Goal: Find specific page/section: Find specific page/section

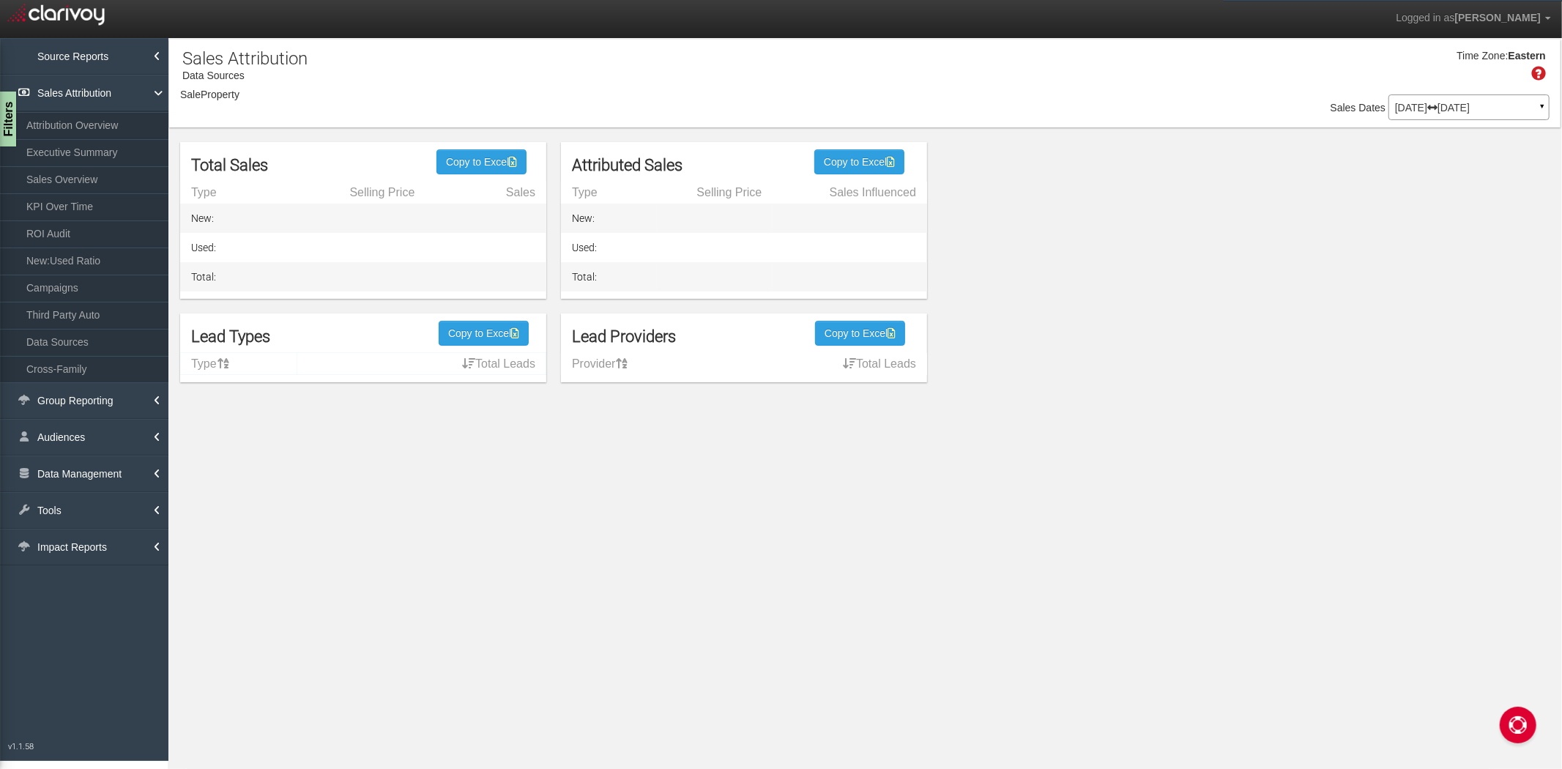
select select "object:2839"
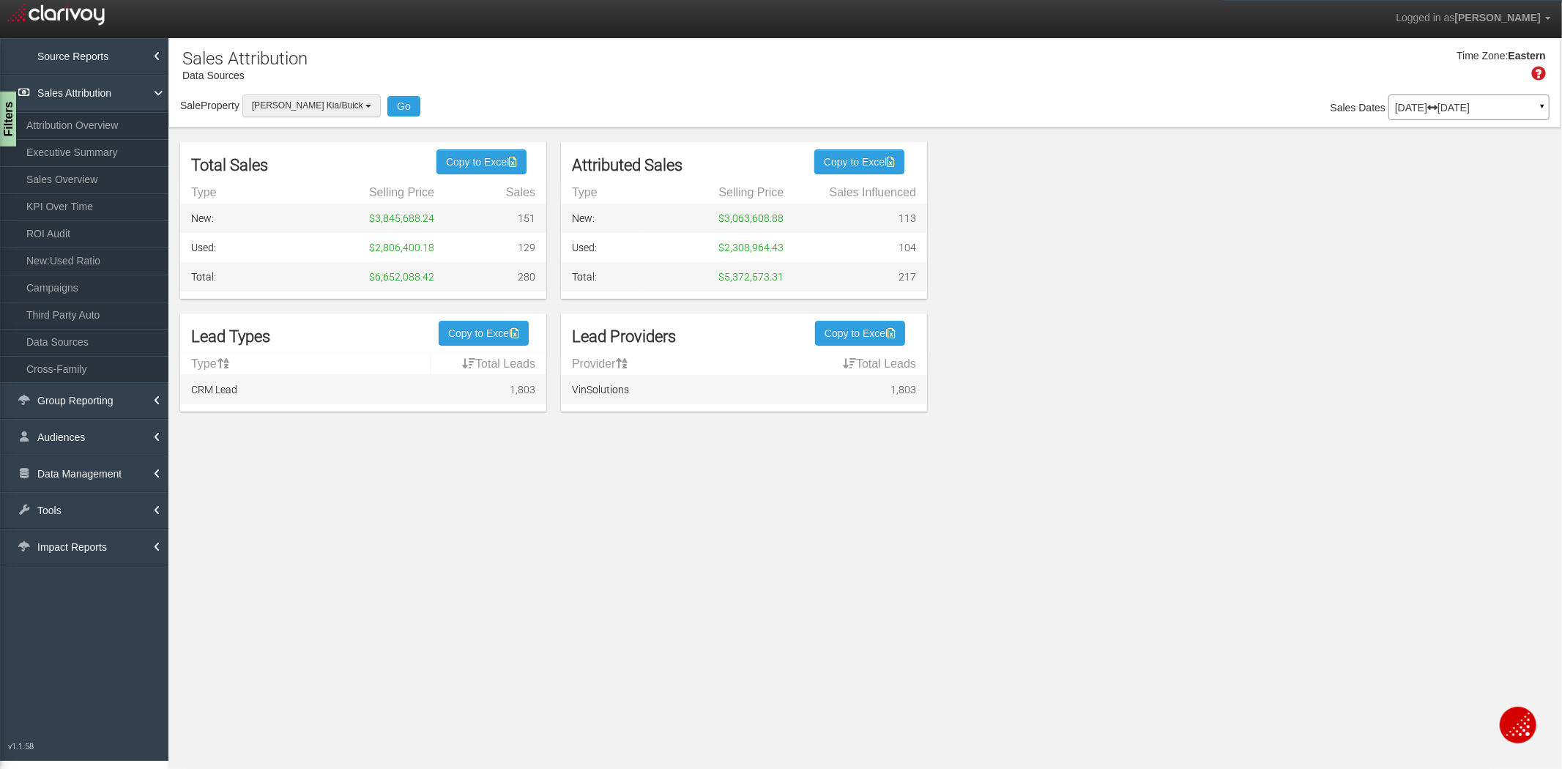
click at [291, 110] on span "[PERSON_NAME] Kia/Buick" at bounding box center [307, 105] width 111 height 10
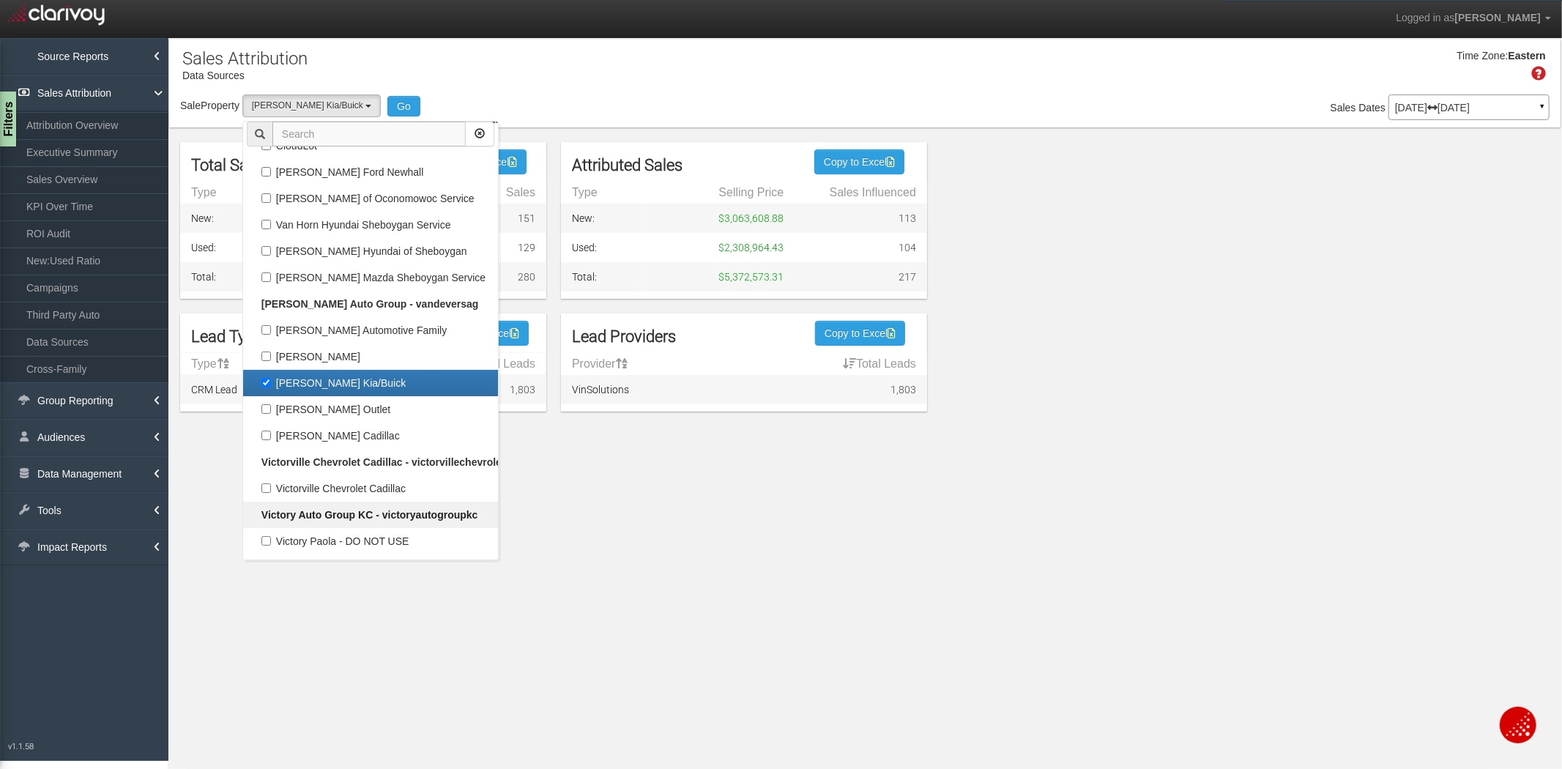
scroll to position [88882, 0]
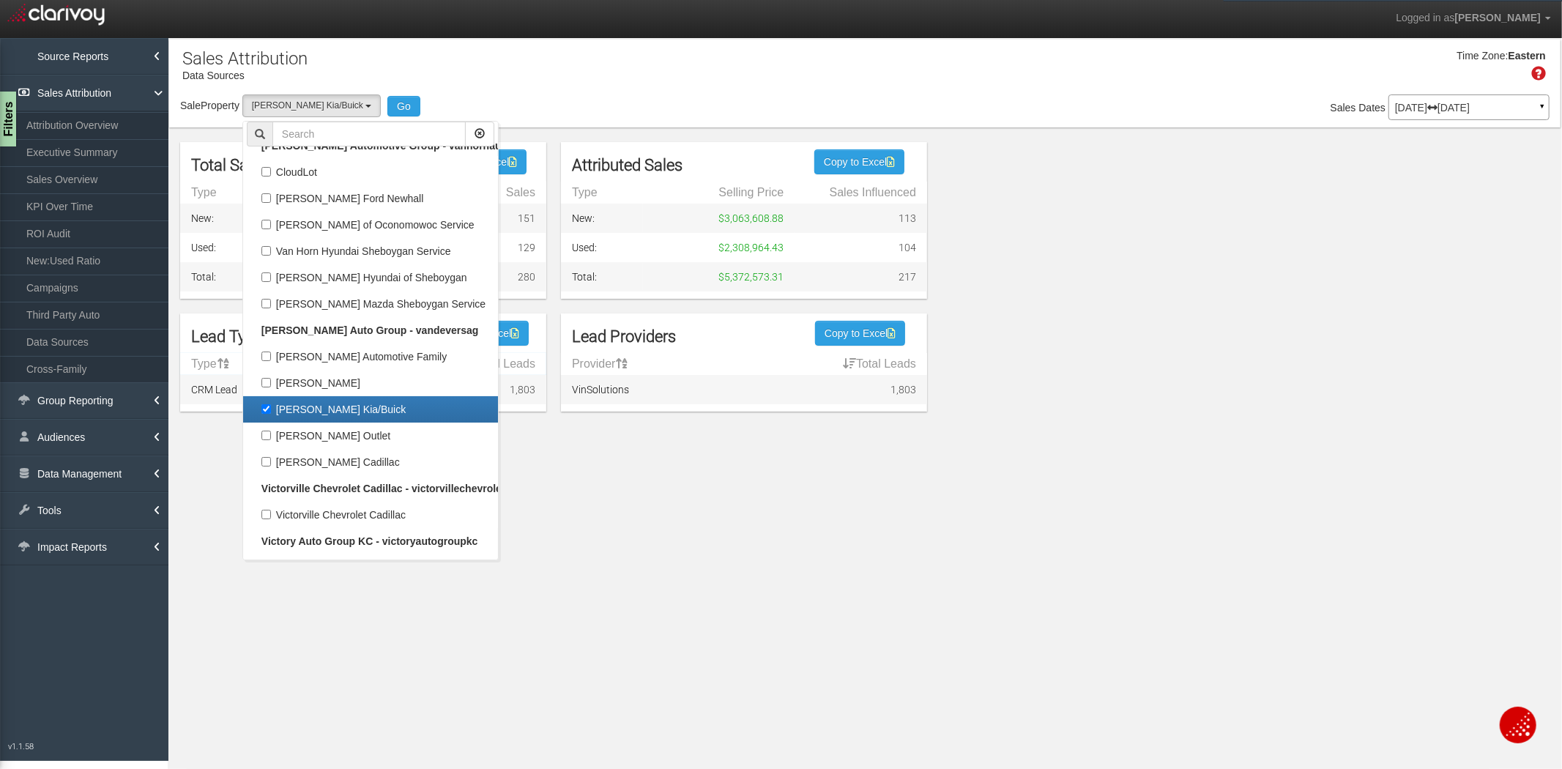
click at [284, 400] on label "[PERSON_NAME] Kia/Buick" at bounding box center [370, 409] width 247 height 19
click at [271, 404] on input "[PERSON_NAME] Kia/Buick" at bounding box center [266, 409] width 10 height 10
checkbox input "false"
select select
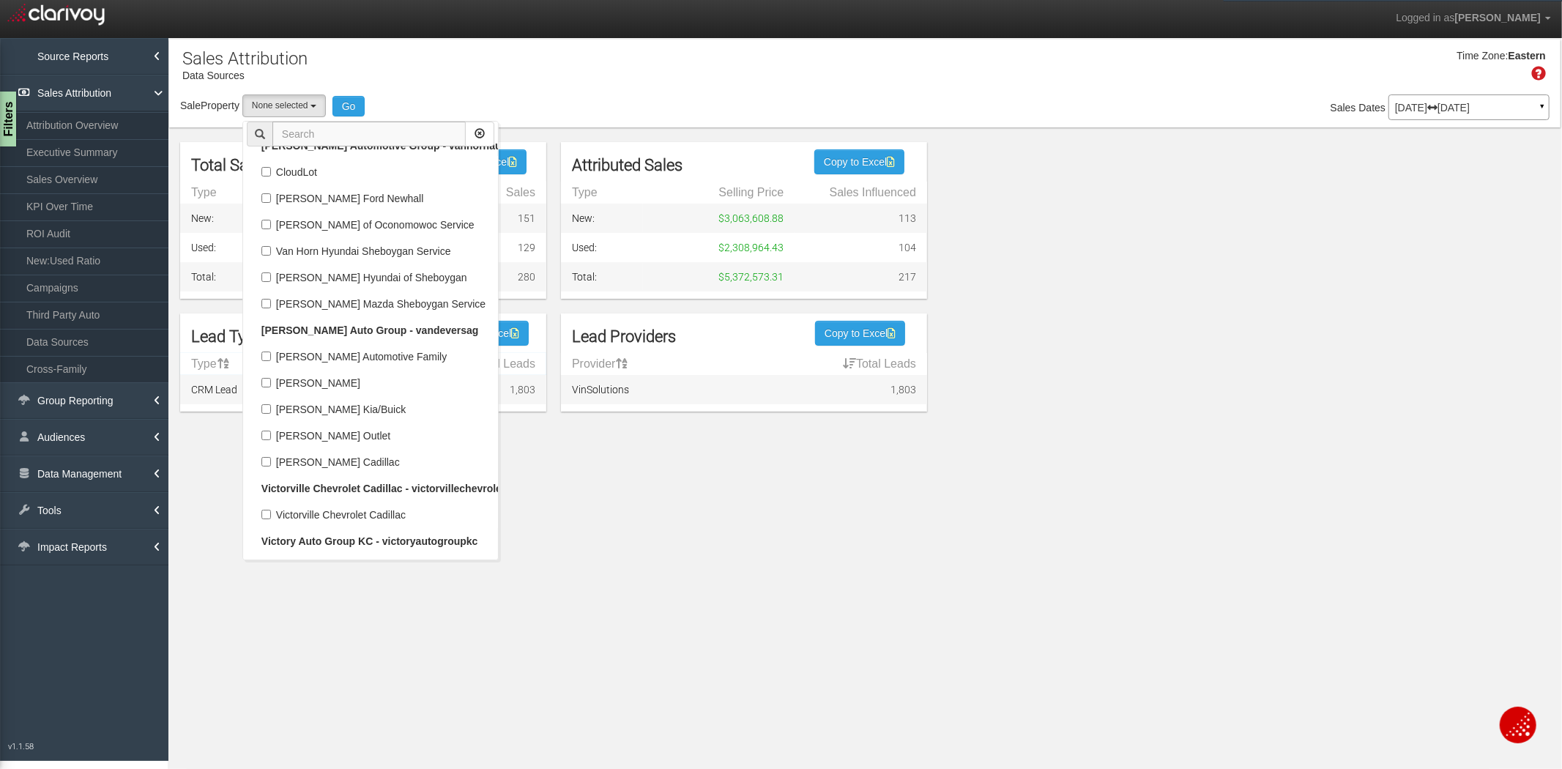
scroll to position [42265, 0]
click at [344, 129] on input "text" at bounding box center [368, 134] width 193 height 25
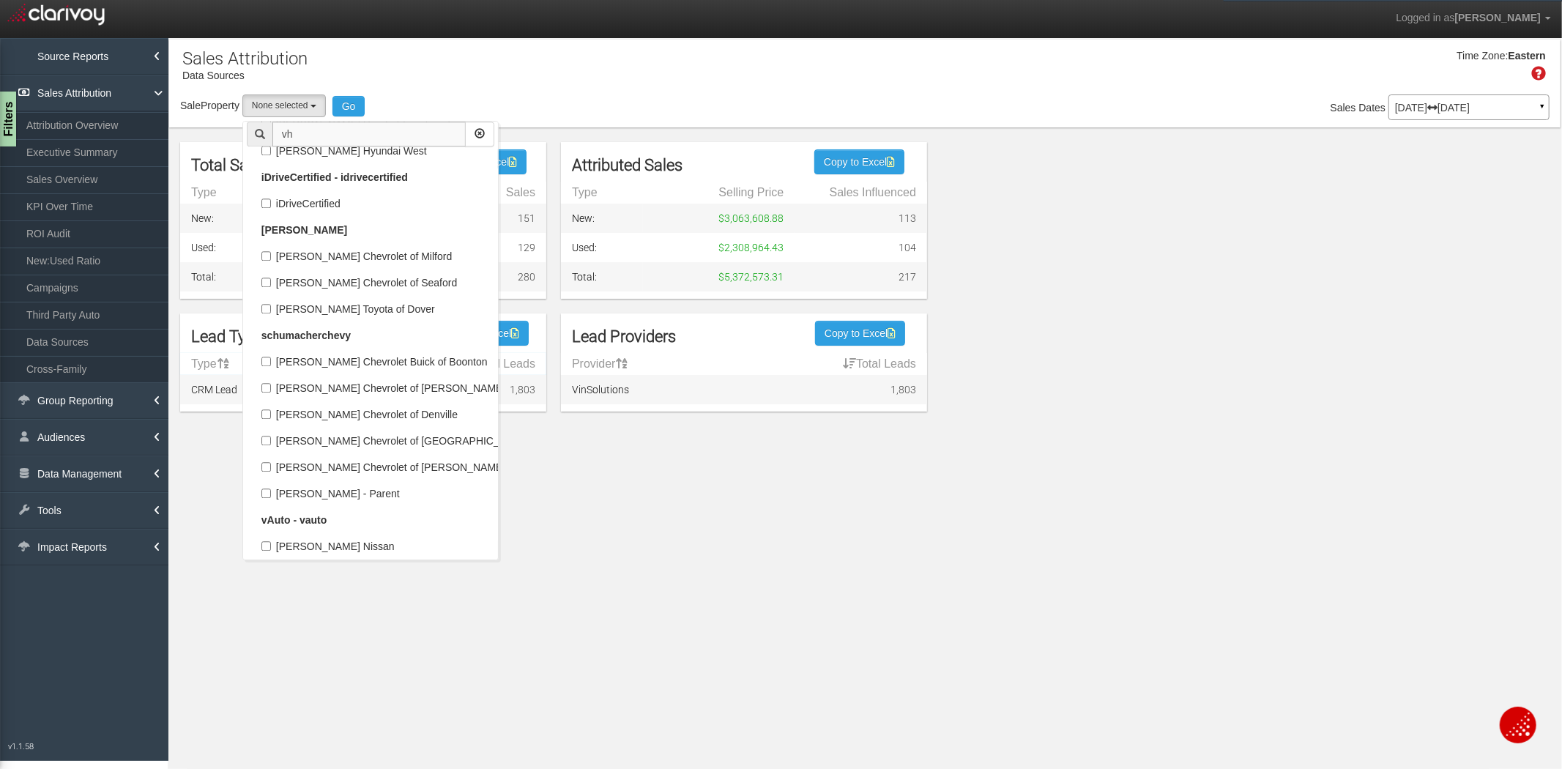
scroll to position [37281, 0]
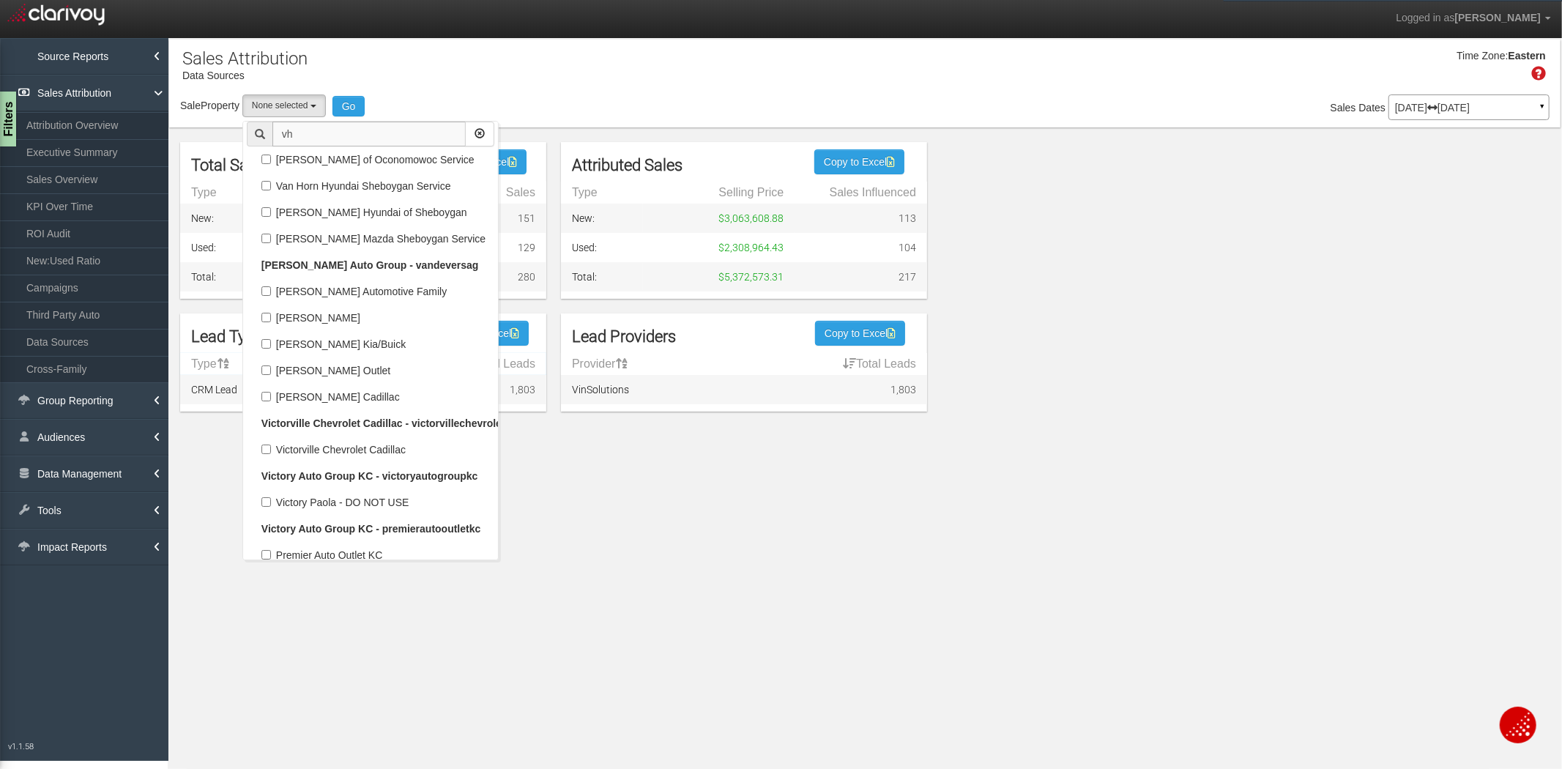
type input "v"
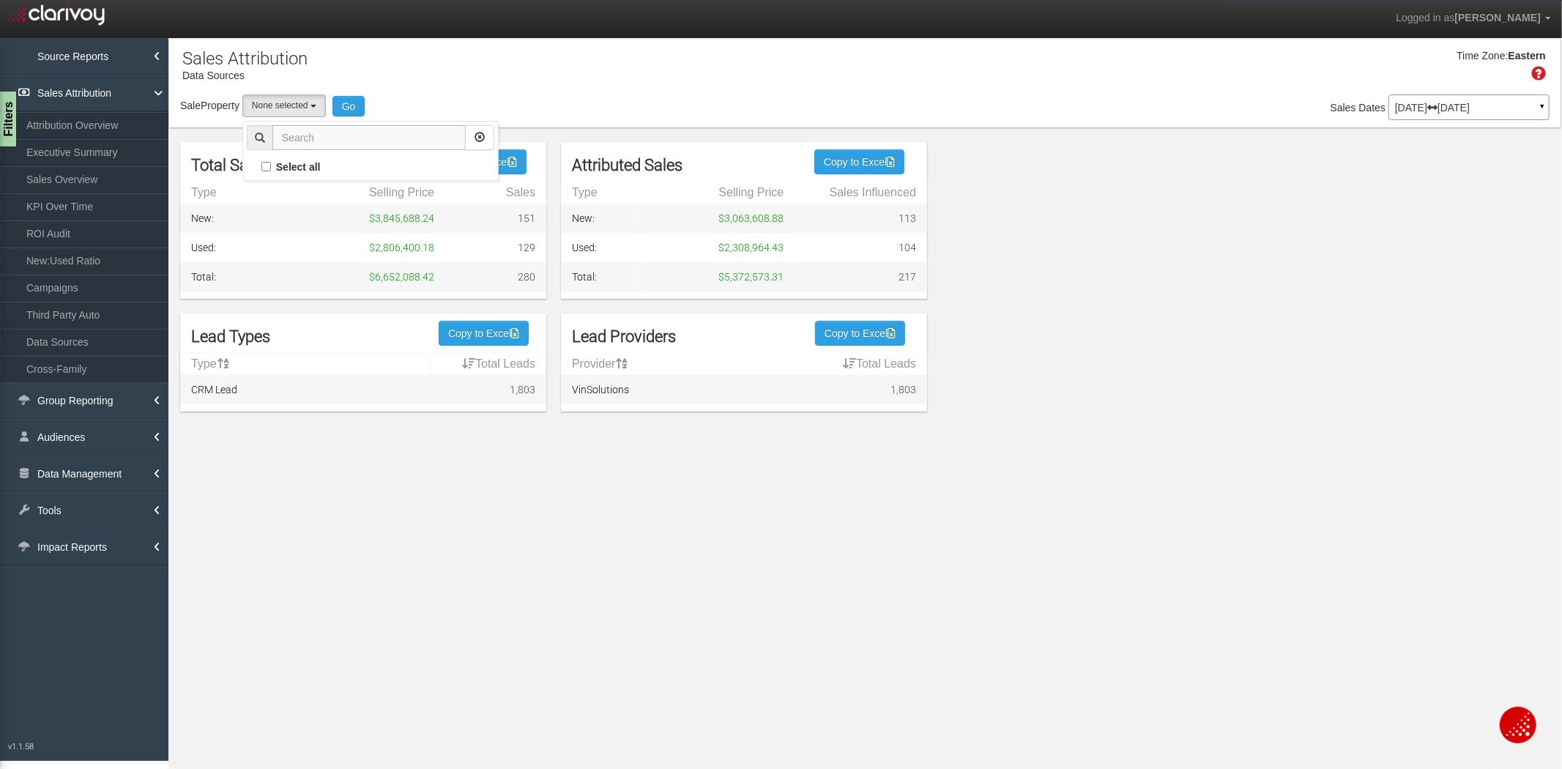
scroll to position [0, 0]
type input "glenbroo"
click at [272, 223] on label "Glenbrook CDJR" at bounding box center [370, 219] width 247 height 19
click at [271, 223] on input "Glenbrook CDJR" at bounding box center [266, 220] width 10 height 10
checkbox input "true"
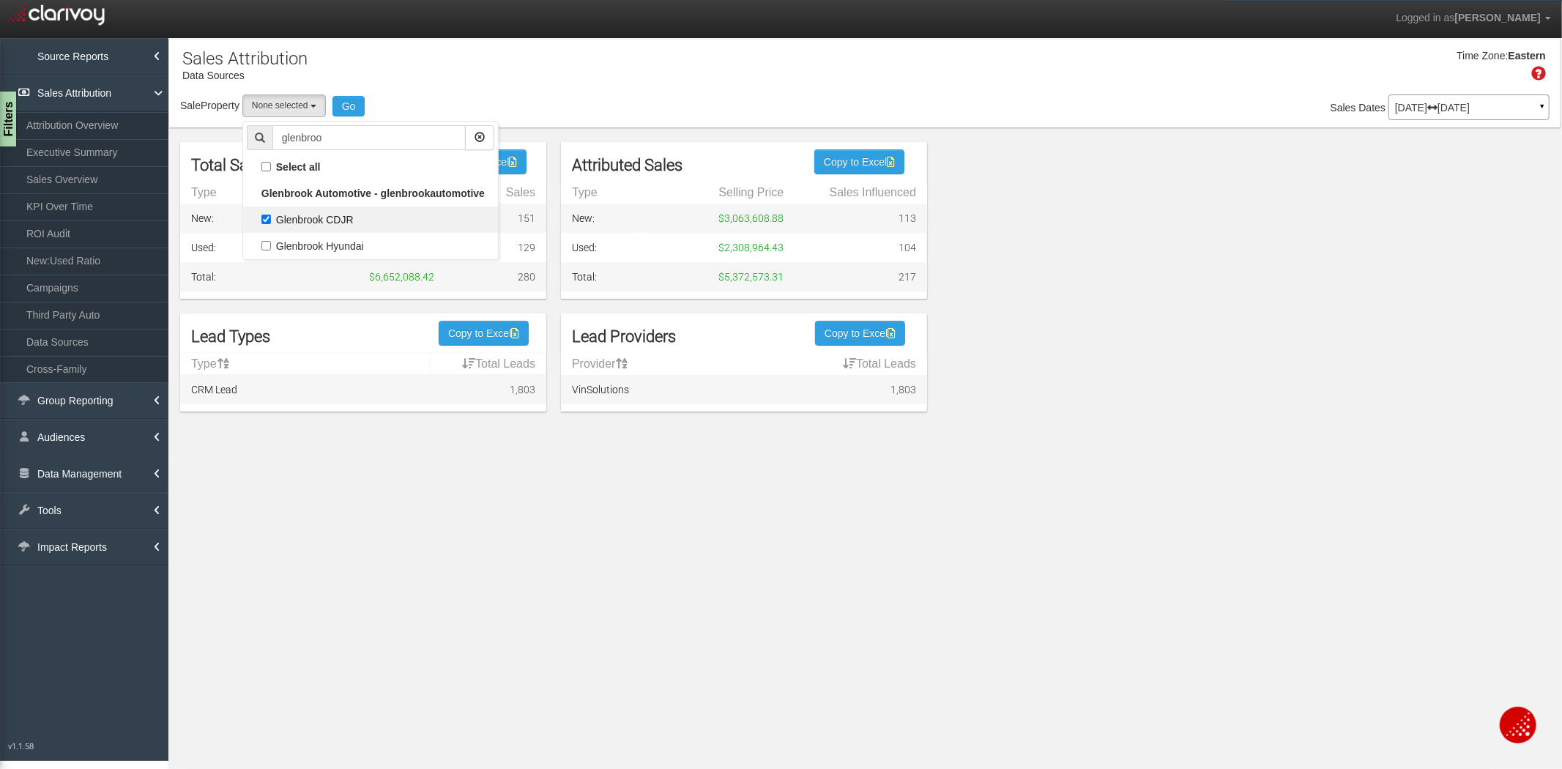
select select "object:1373"
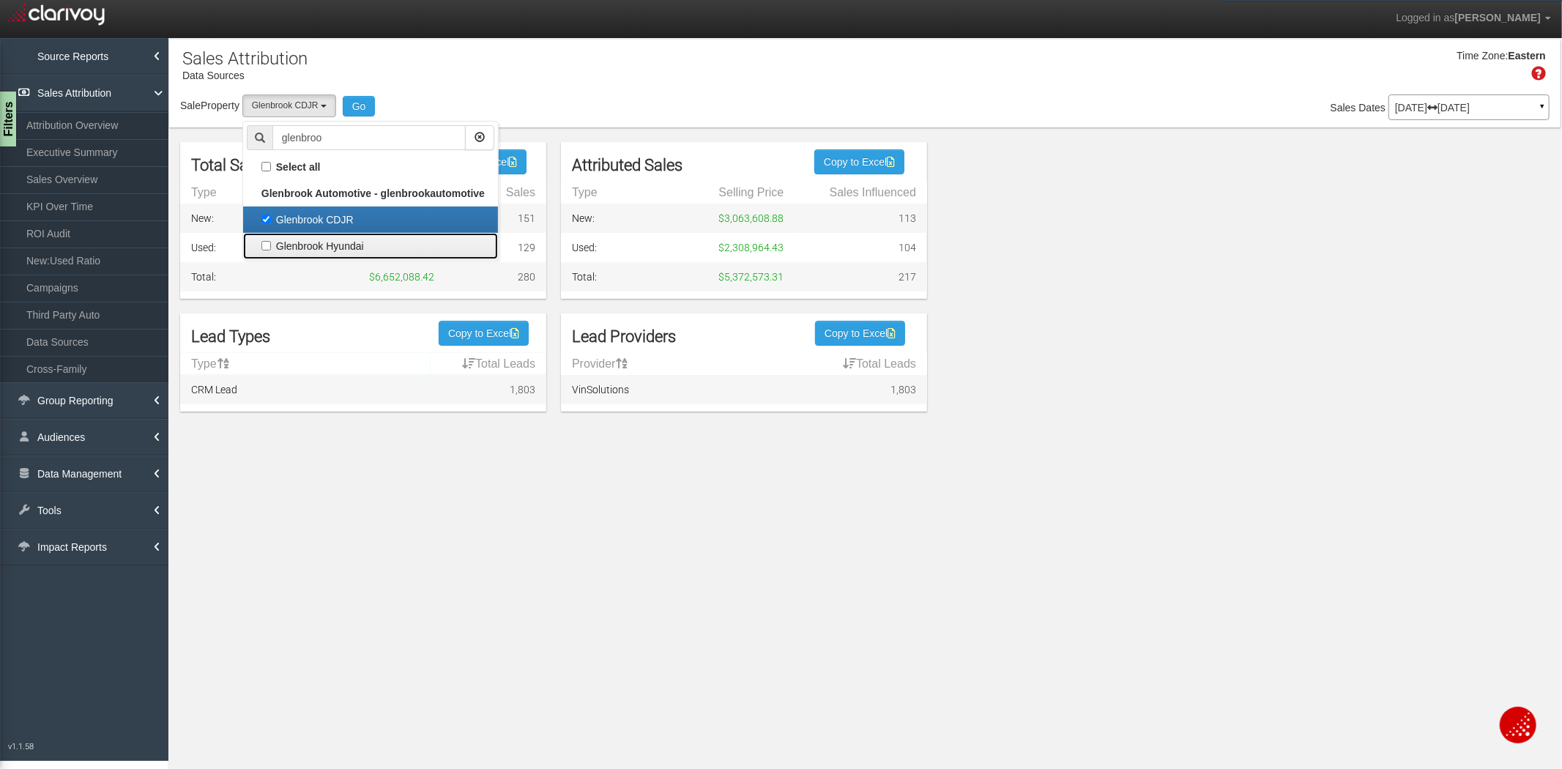
click at [281, 249] on label "Glenbrook Hyundai" at bounding box center [370, 246] width 247 height 19
click at [271, 249] on input "Glenbrook Hyundai" at bounding box center [266, 246] width 10 height 10
checkbox input "true"
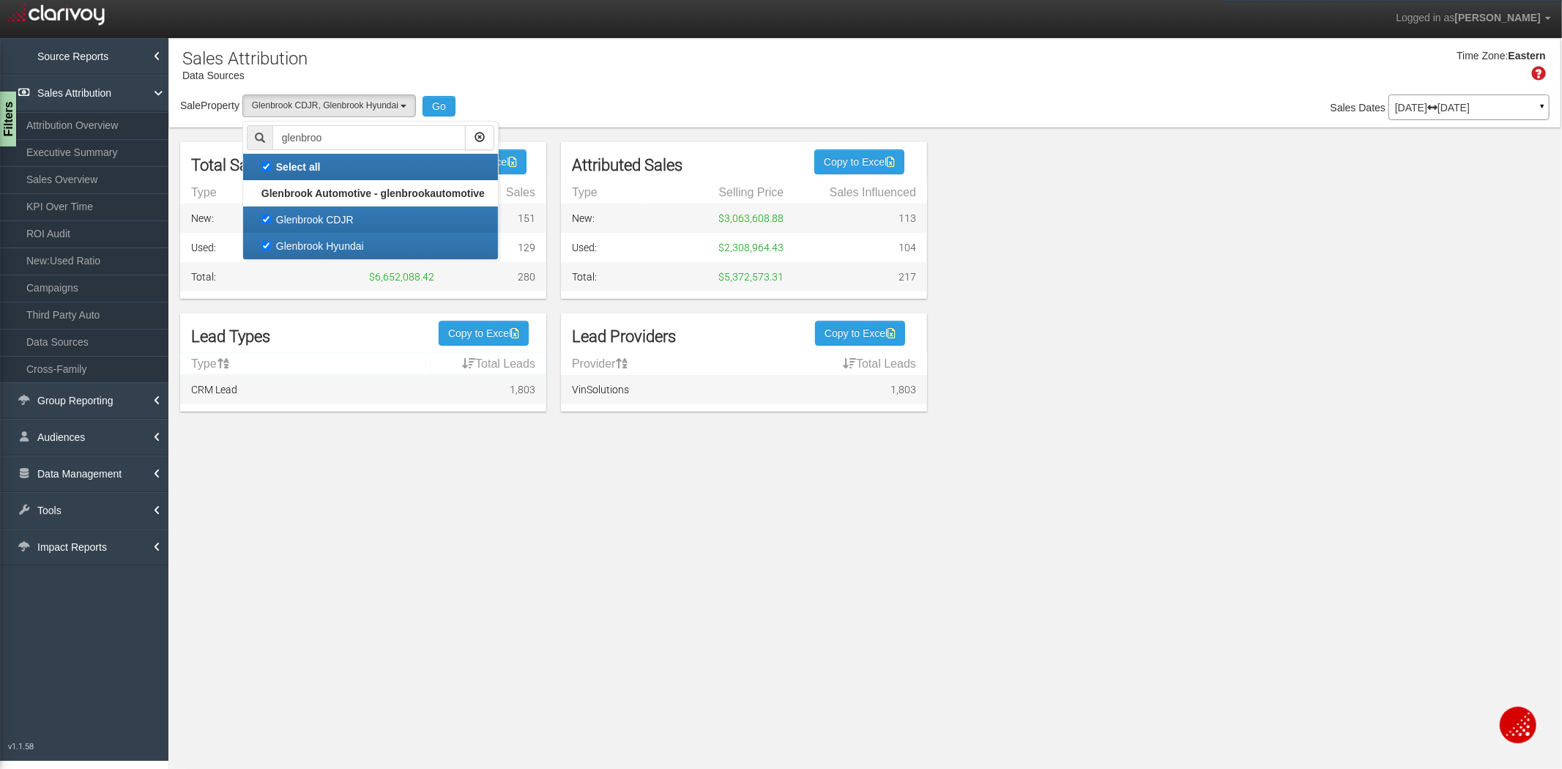
checkbox input "true"
click at [447, 96] on button "Go" at bounding box center [438, 106] width 33 height 21
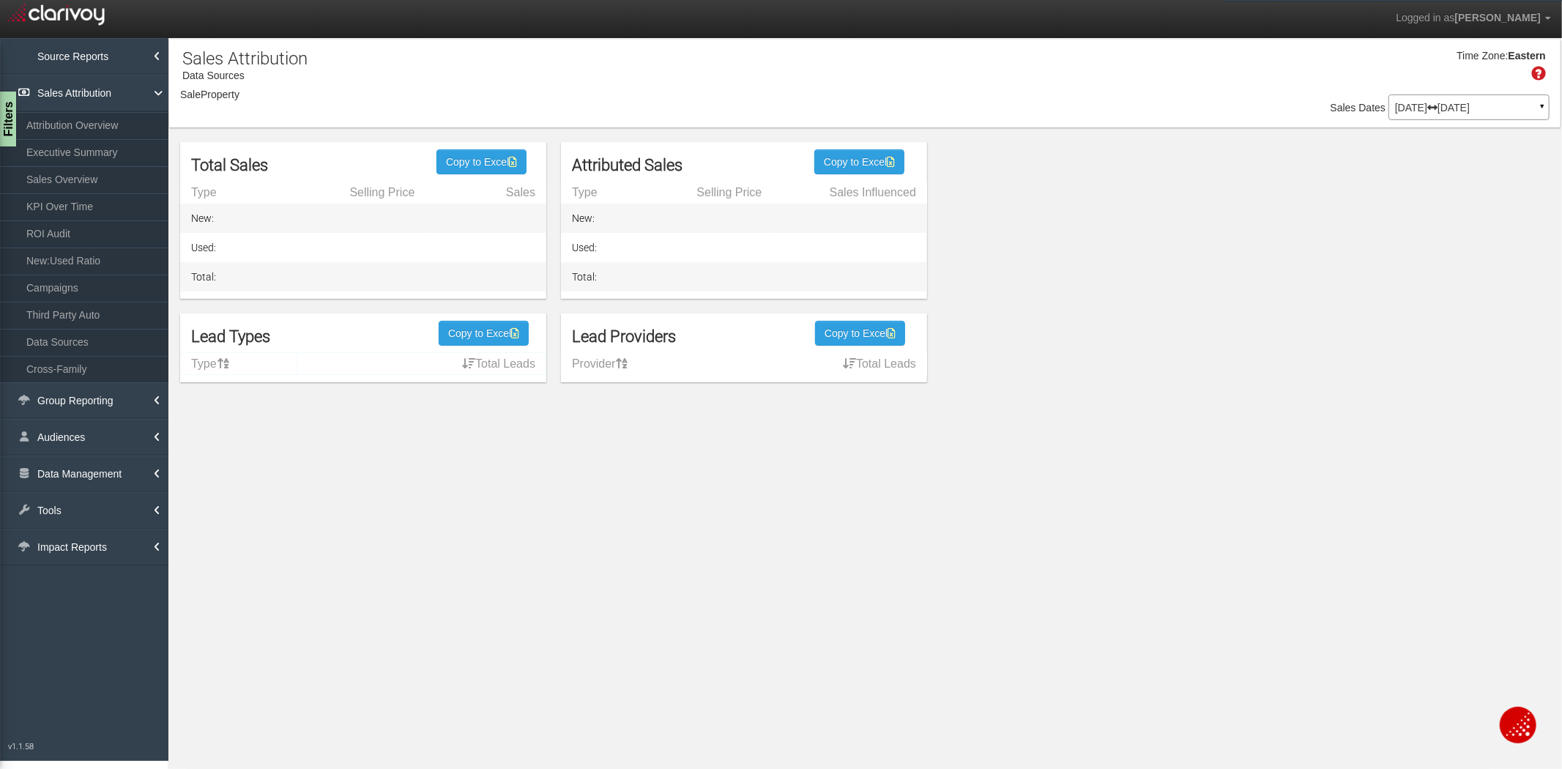
select select "object:3992"
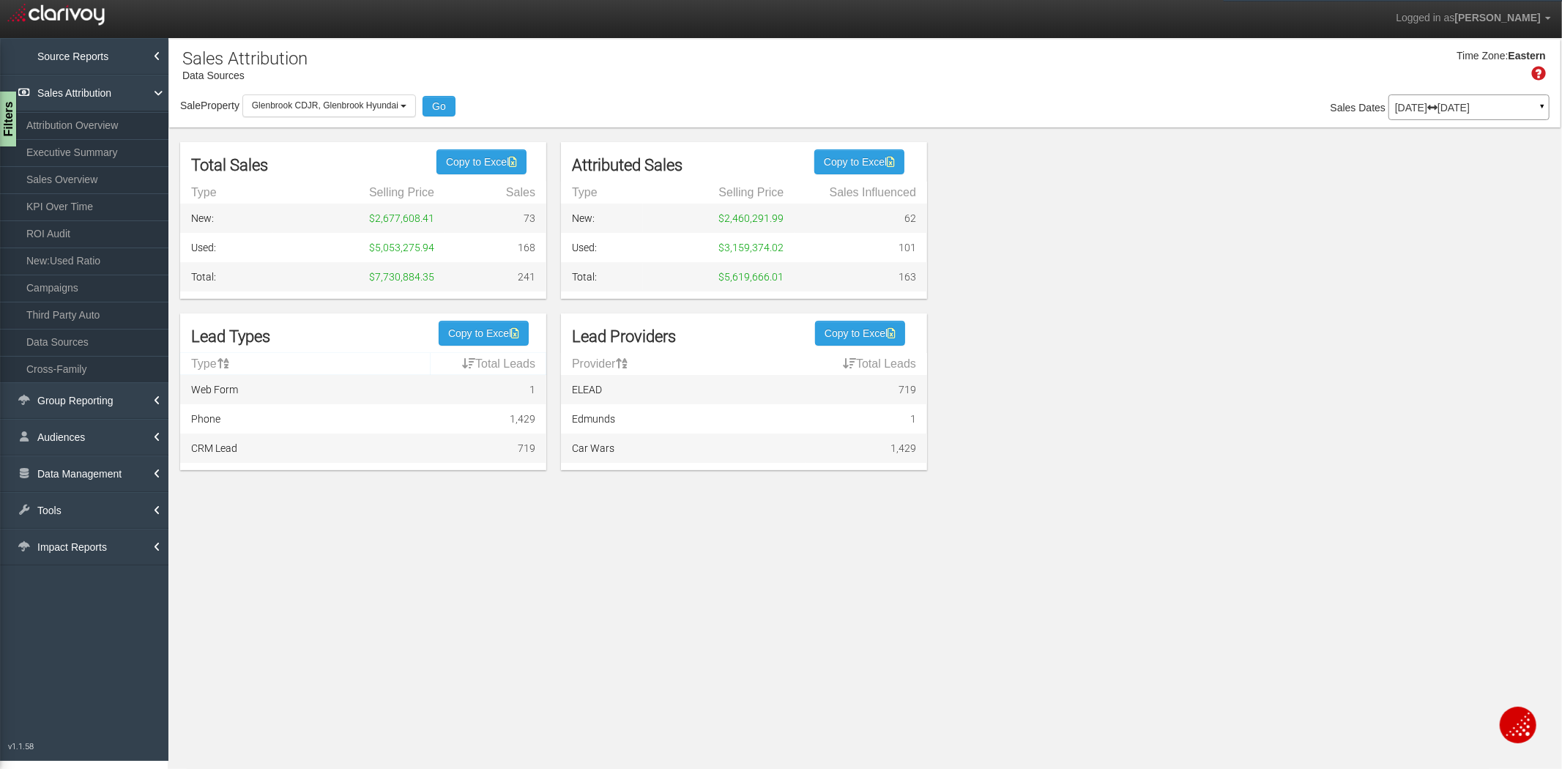
click at [1494, 105] on p "[DATE] [DATE]" at bounding box center [1469, 108] width 148 height 10
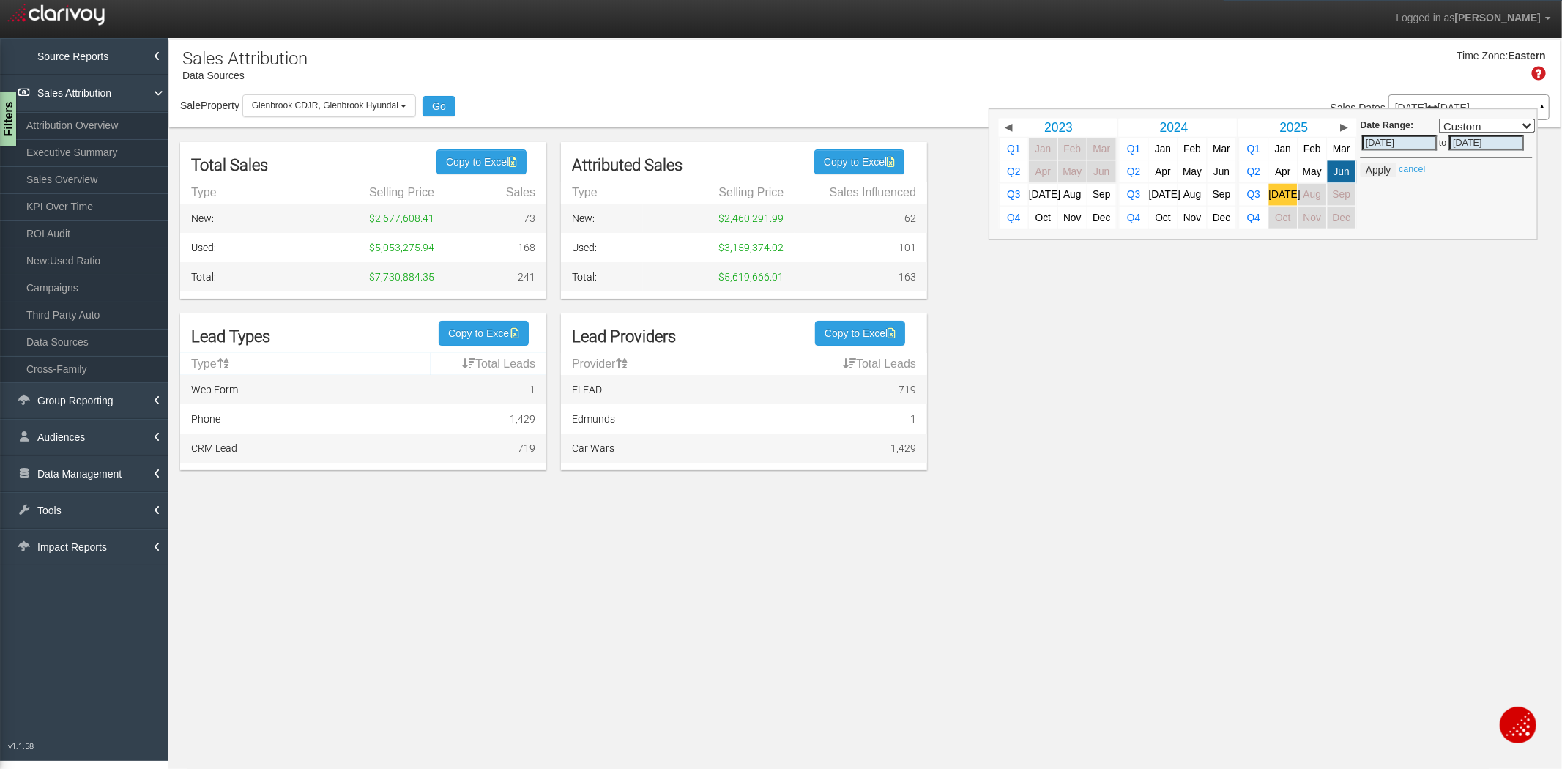
click at [1289, 193] on span "[DATE]" at bounding box center [1284, 194] width 31 height 11
select select ","
type input "[DATE]"
click at [1378, 170] on button "Apply" at bounding box center [1378, 170] width 36 height 15
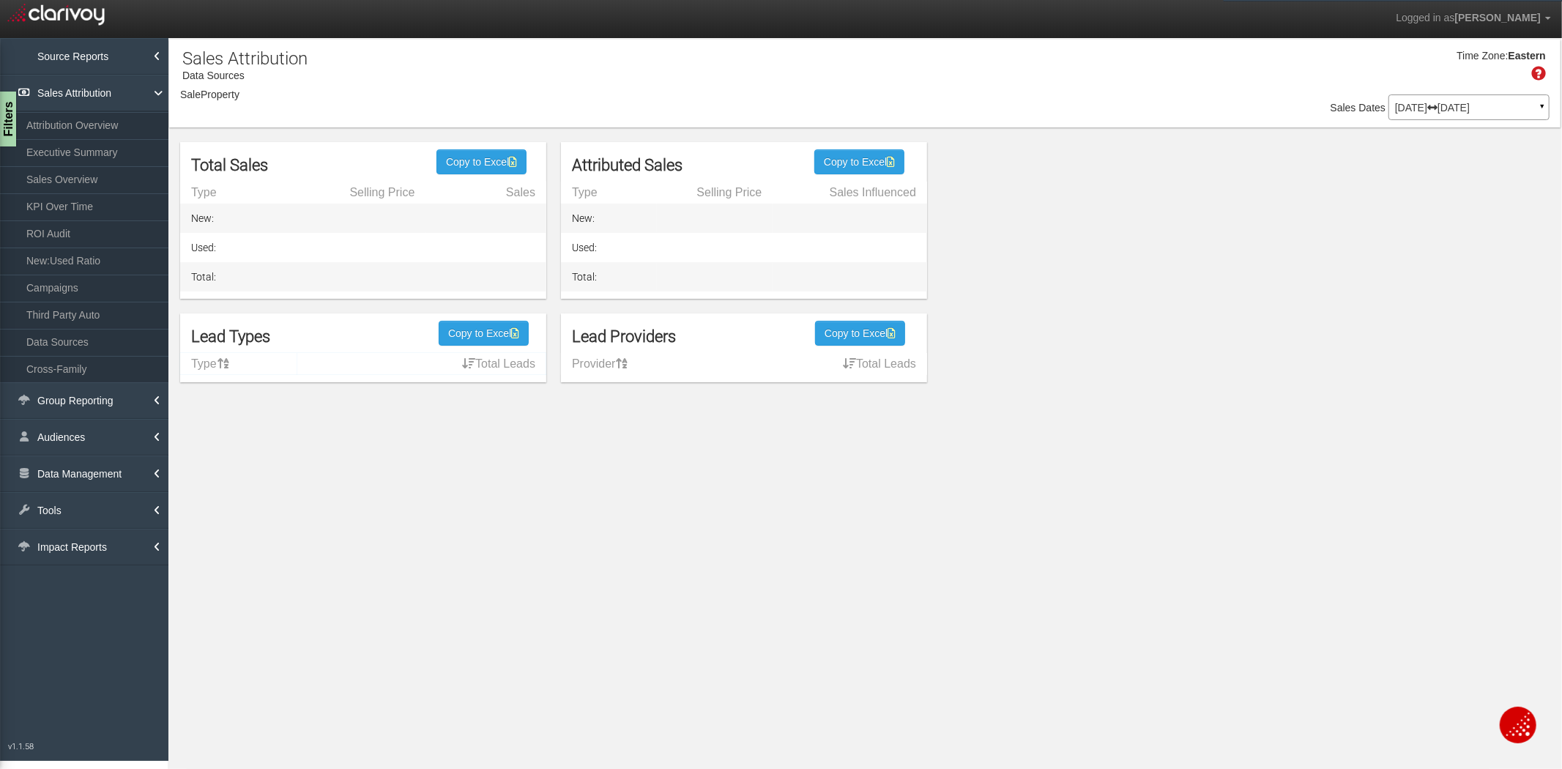
select select "object:6614"
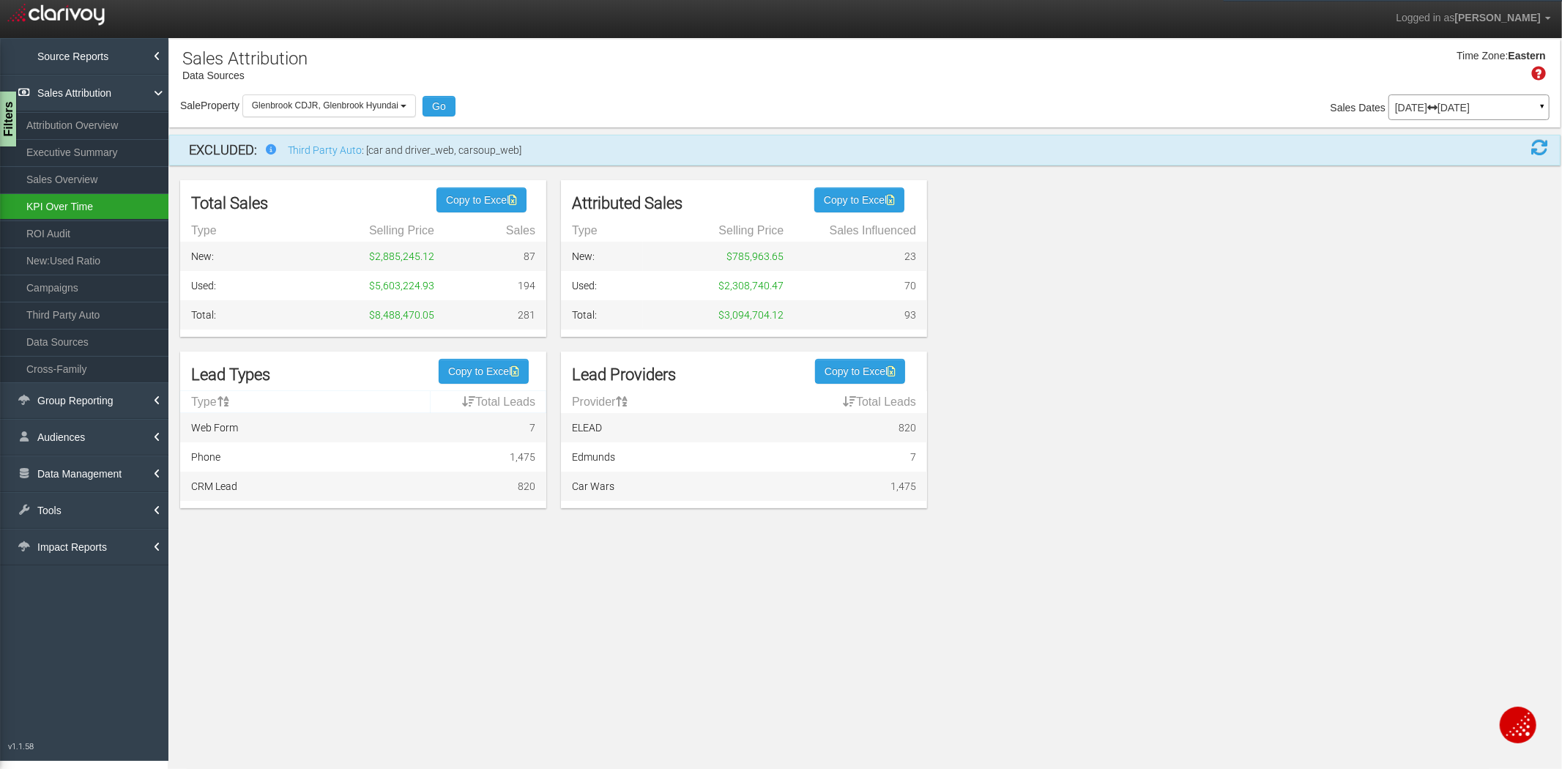
click at [78, 210] on link "KPI Over Time" at bounding box center [84, 206] width 168 height 26
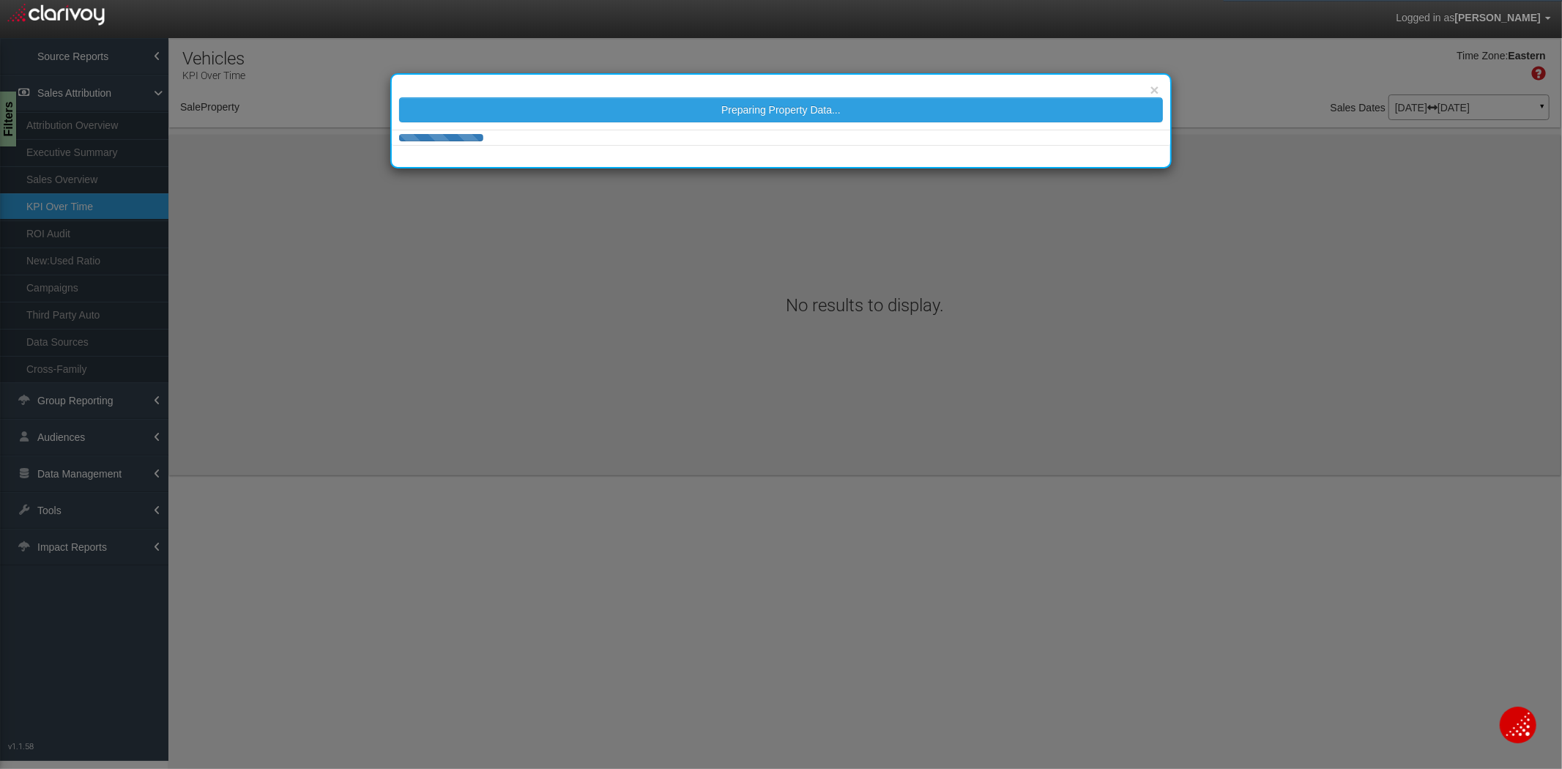
select select "object:9235"
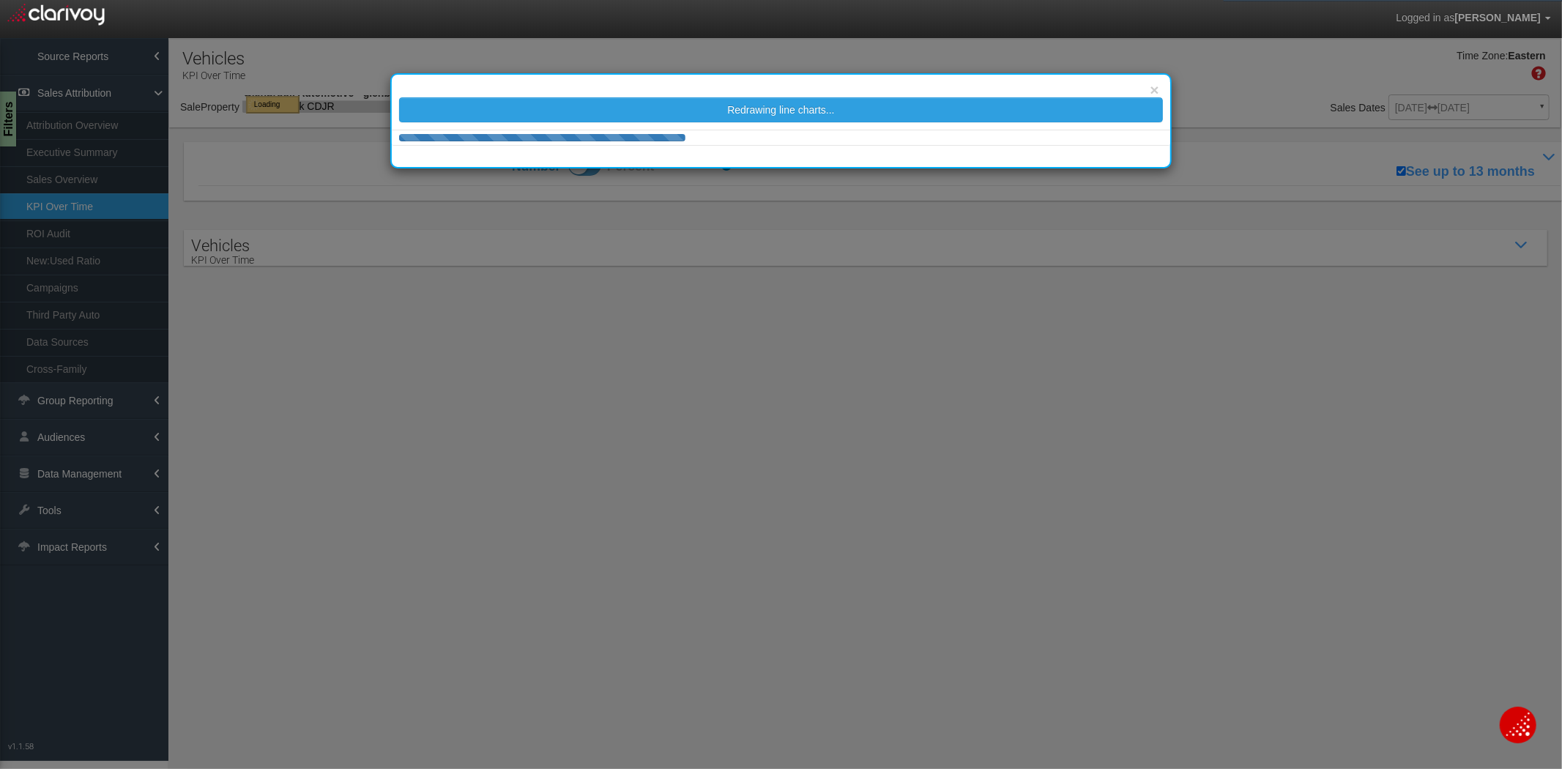
select select "object:9235"
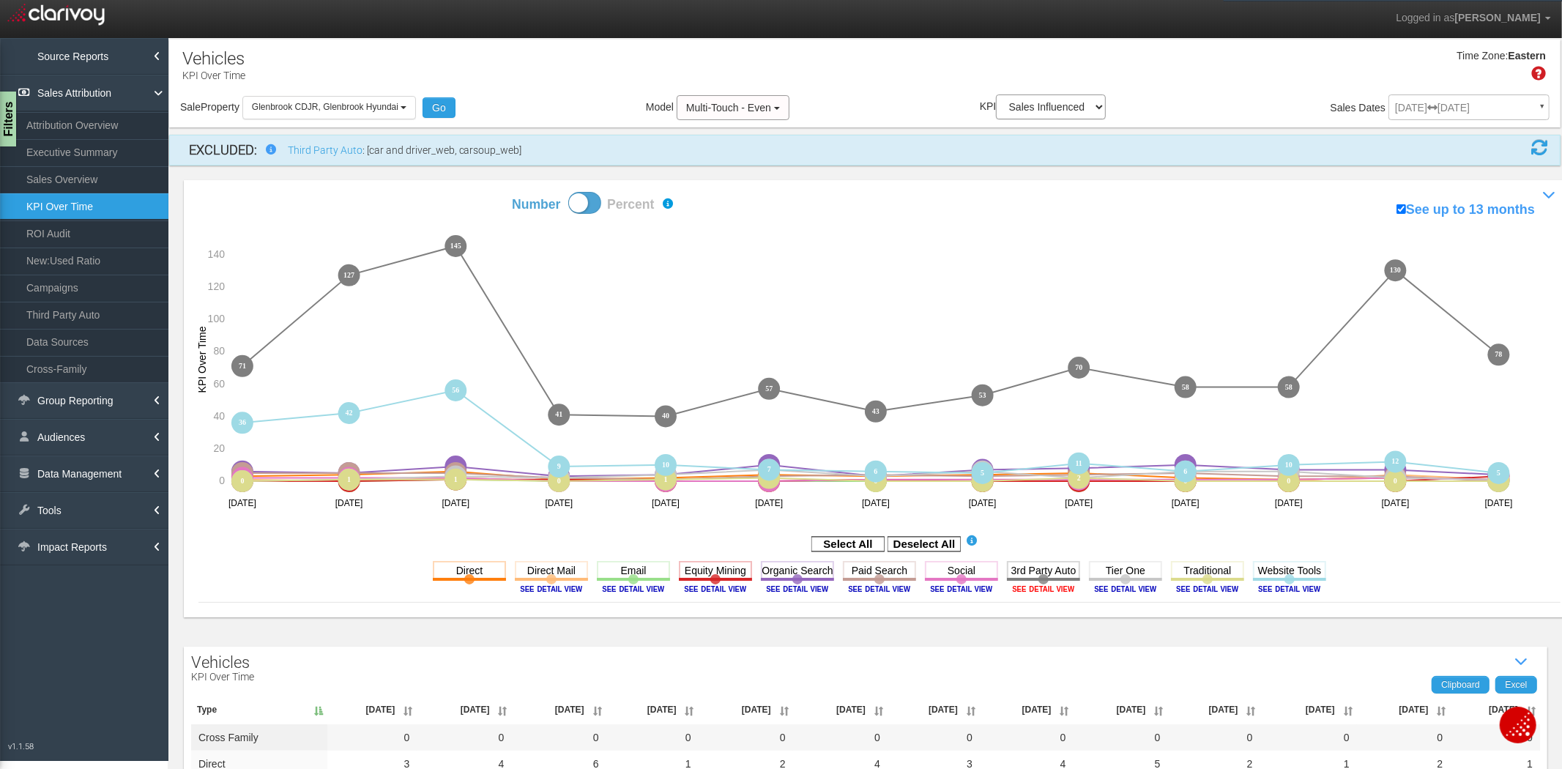
click at [1055, 589] on image at bounding box center [1043, 588] width 66 height 9
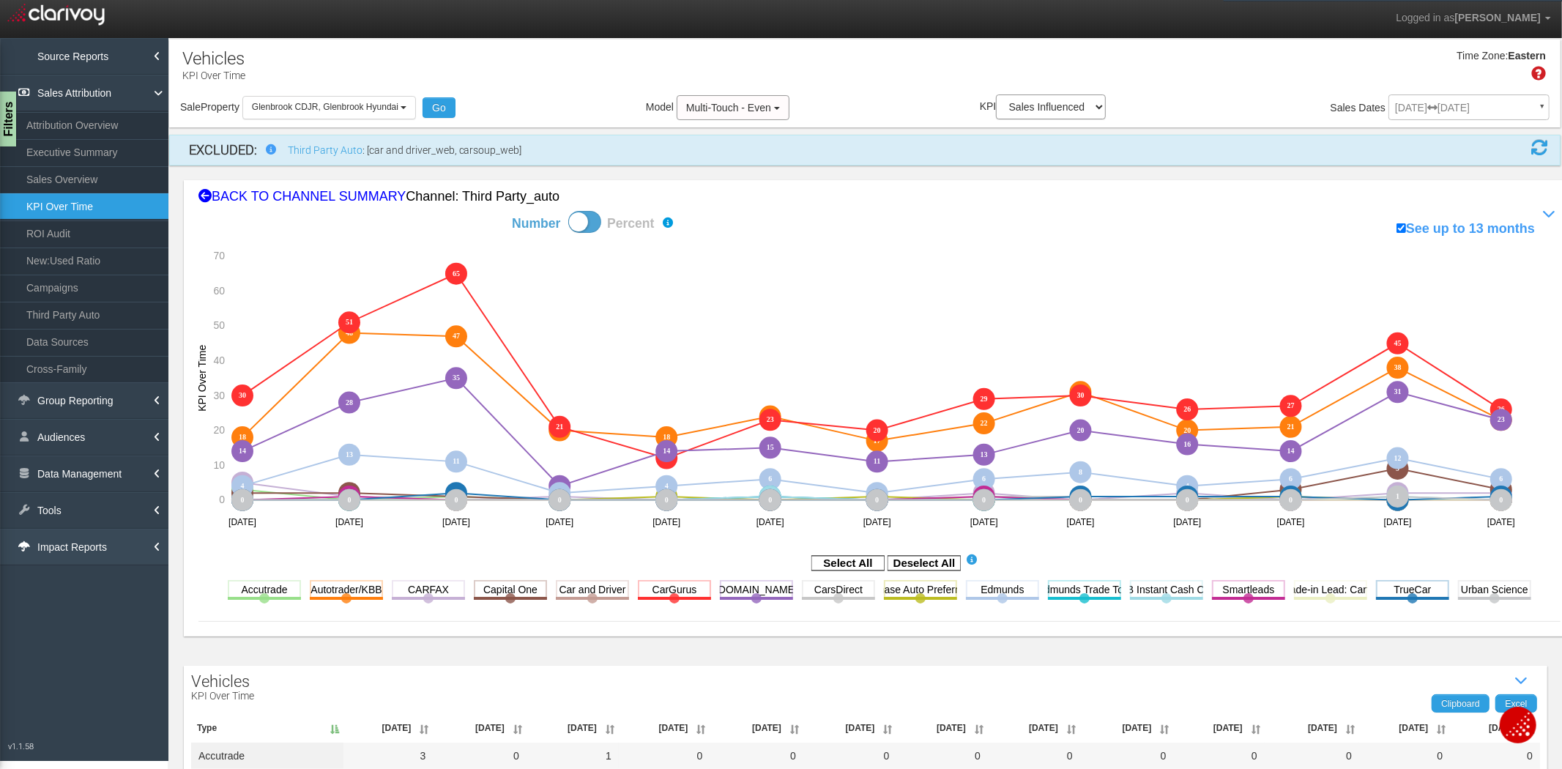
click at [67, 551] on link "Impact Reports" at bounding box center [84, 547] width 168 height 37
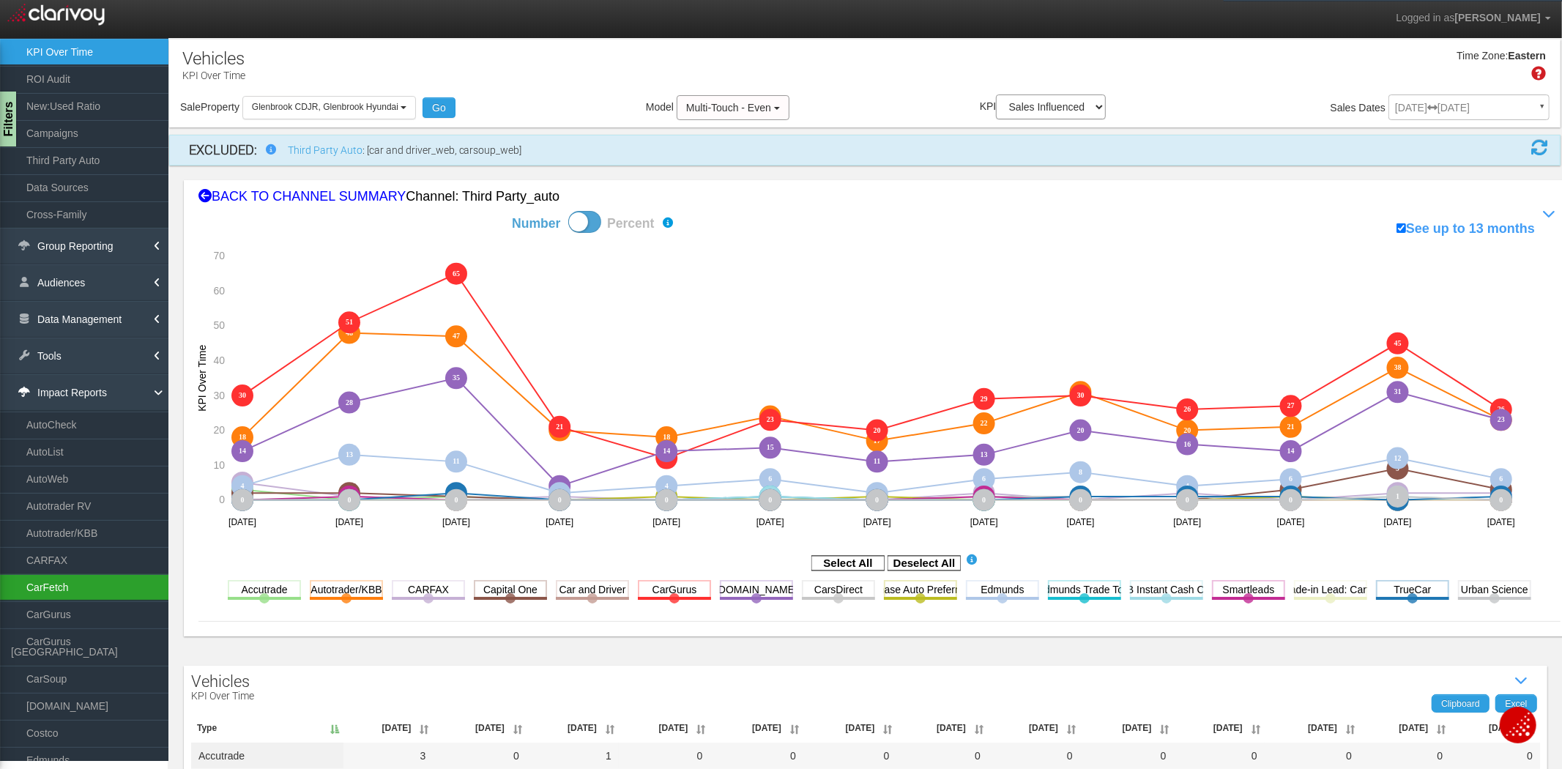
scroll to position [163, 0]
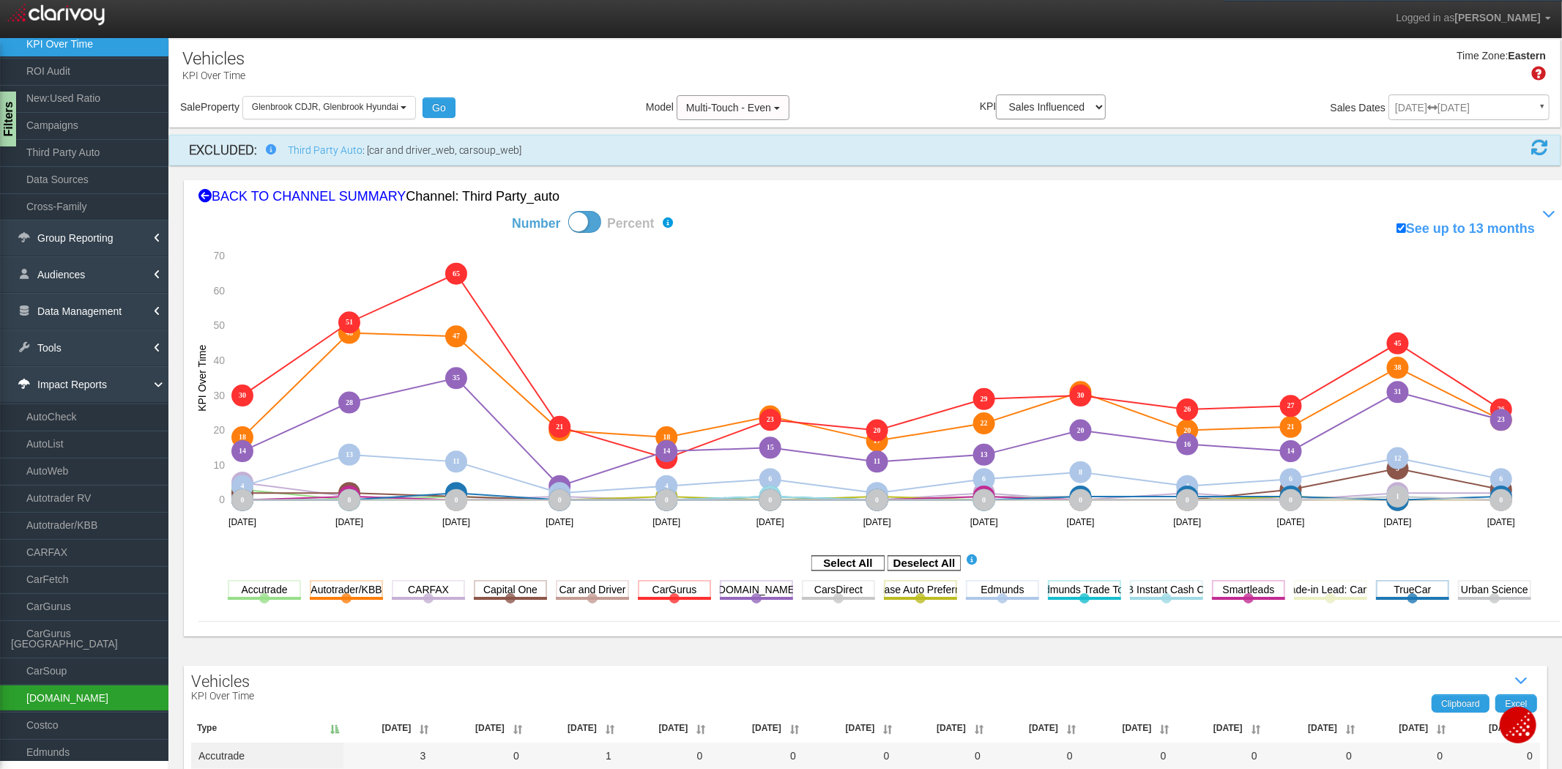
click at [48, 688] on link "[DOMAIN_NAME]" at bounding box center [84, 698] width 168 height 26
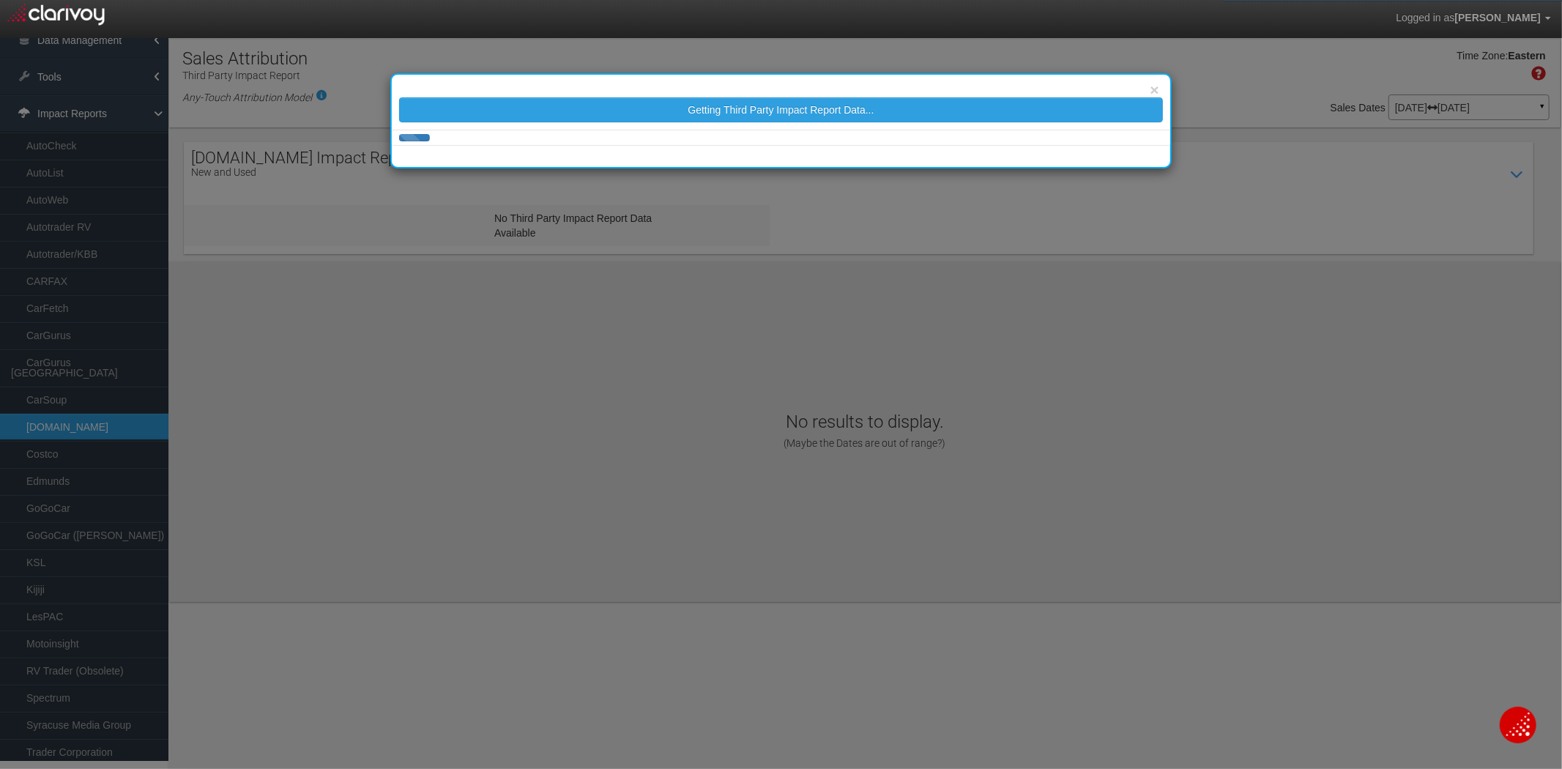
select select "25"
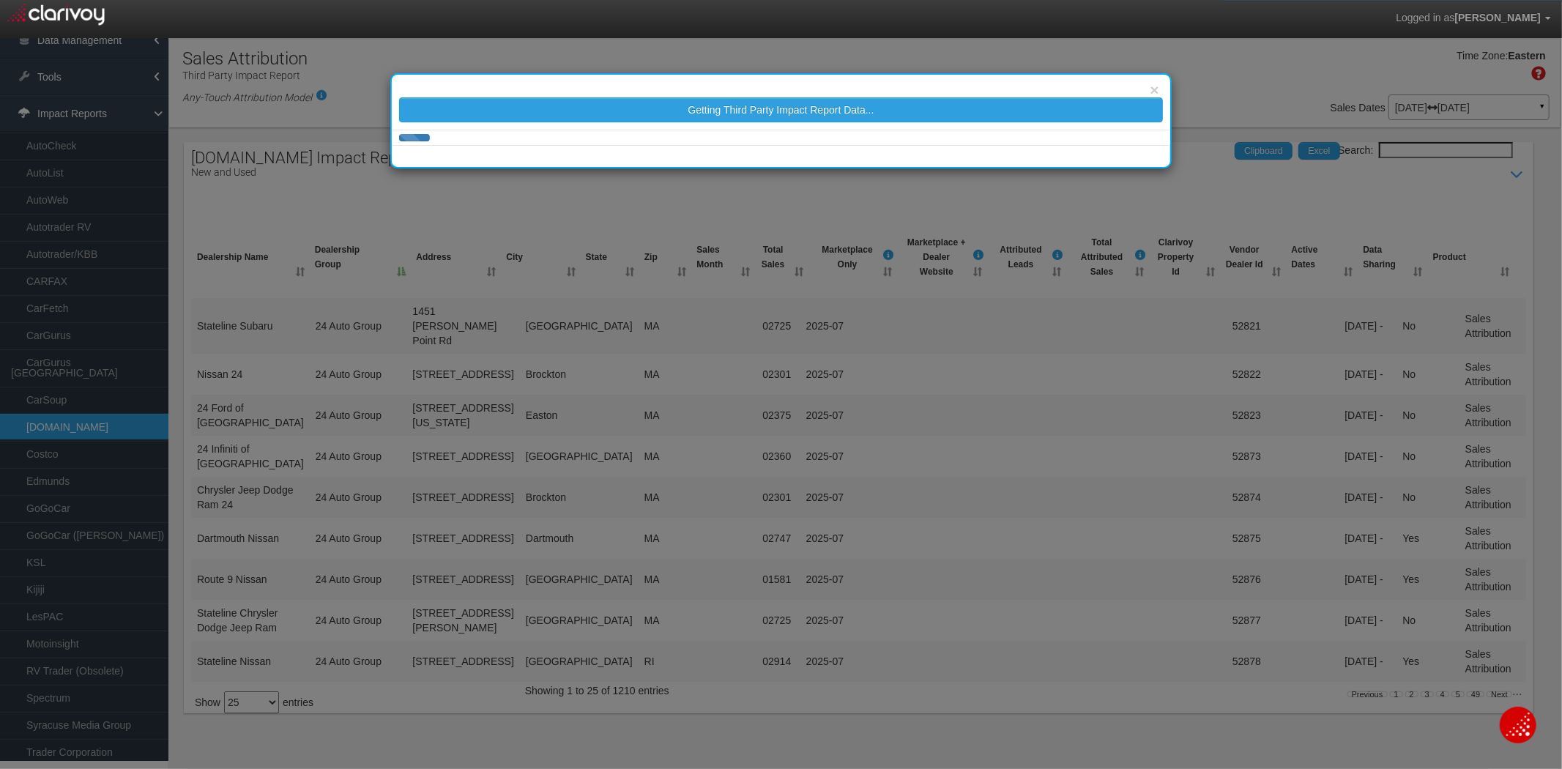
click at [1399, 152] on input "Search:" at bounding box center [1446, 150] width 134 height 16
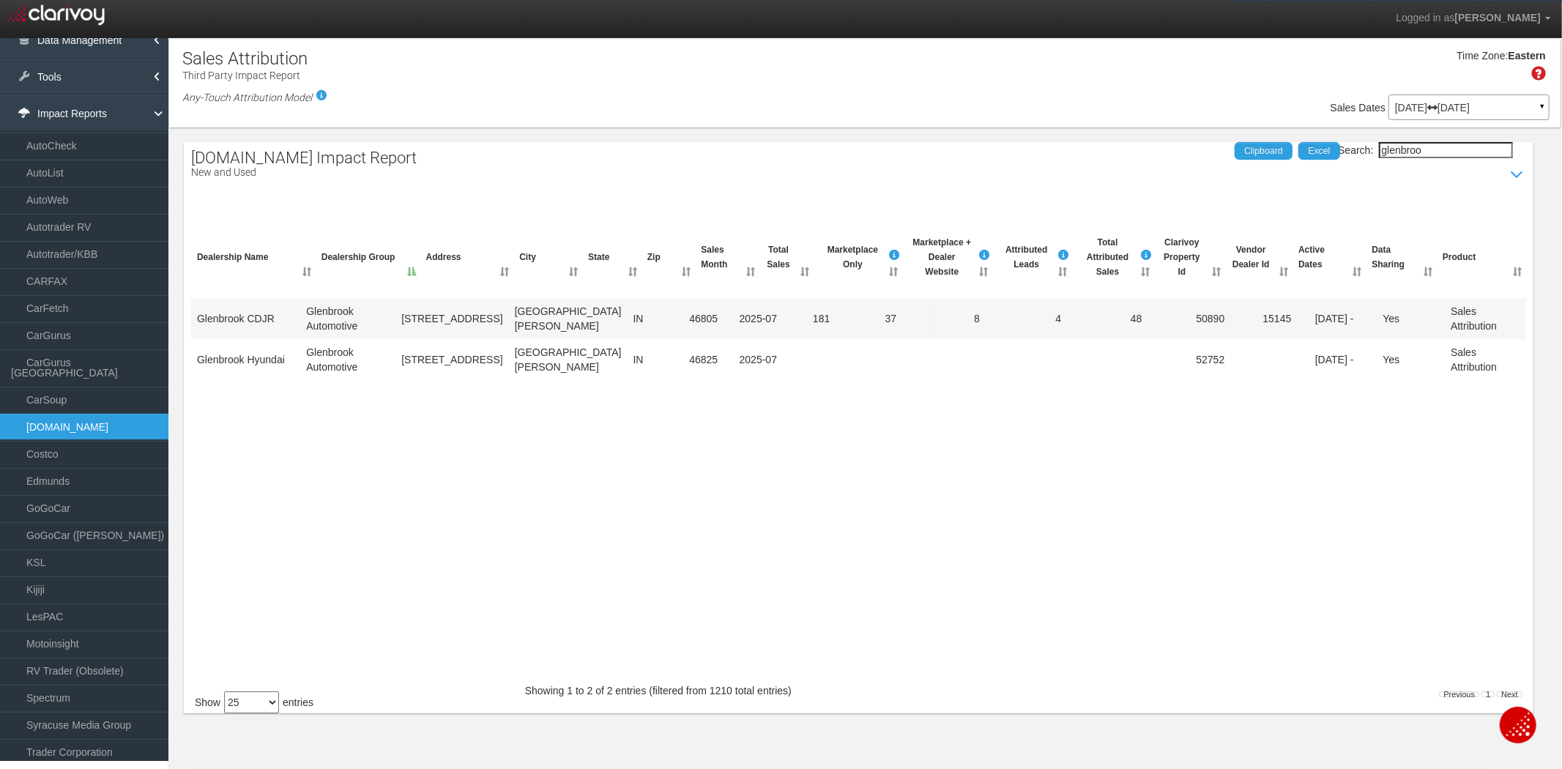
type input "glenbroo"
click at [1506, 105] on p "[DATE] [DATE]" at bounding box center [1469, 108] width 148 height 10
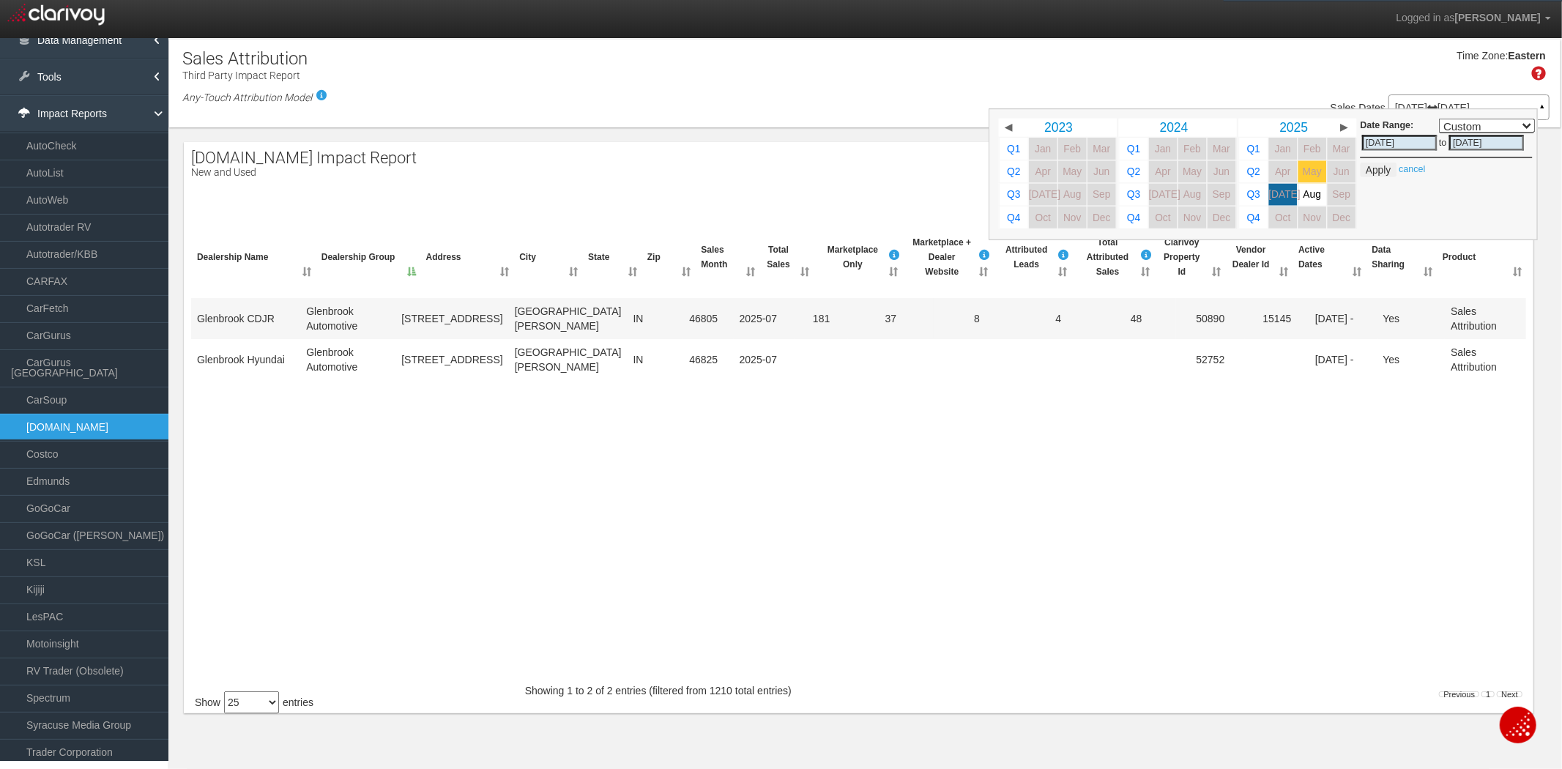
click at [1306, 173] on span "May" at bounding box center [1312, 171] width 19 height 11
select select ","
type input "[DATE]"
click at [1287, 193] on span "[DATE]" at bounding box center [1284, 194] width 31 height 11
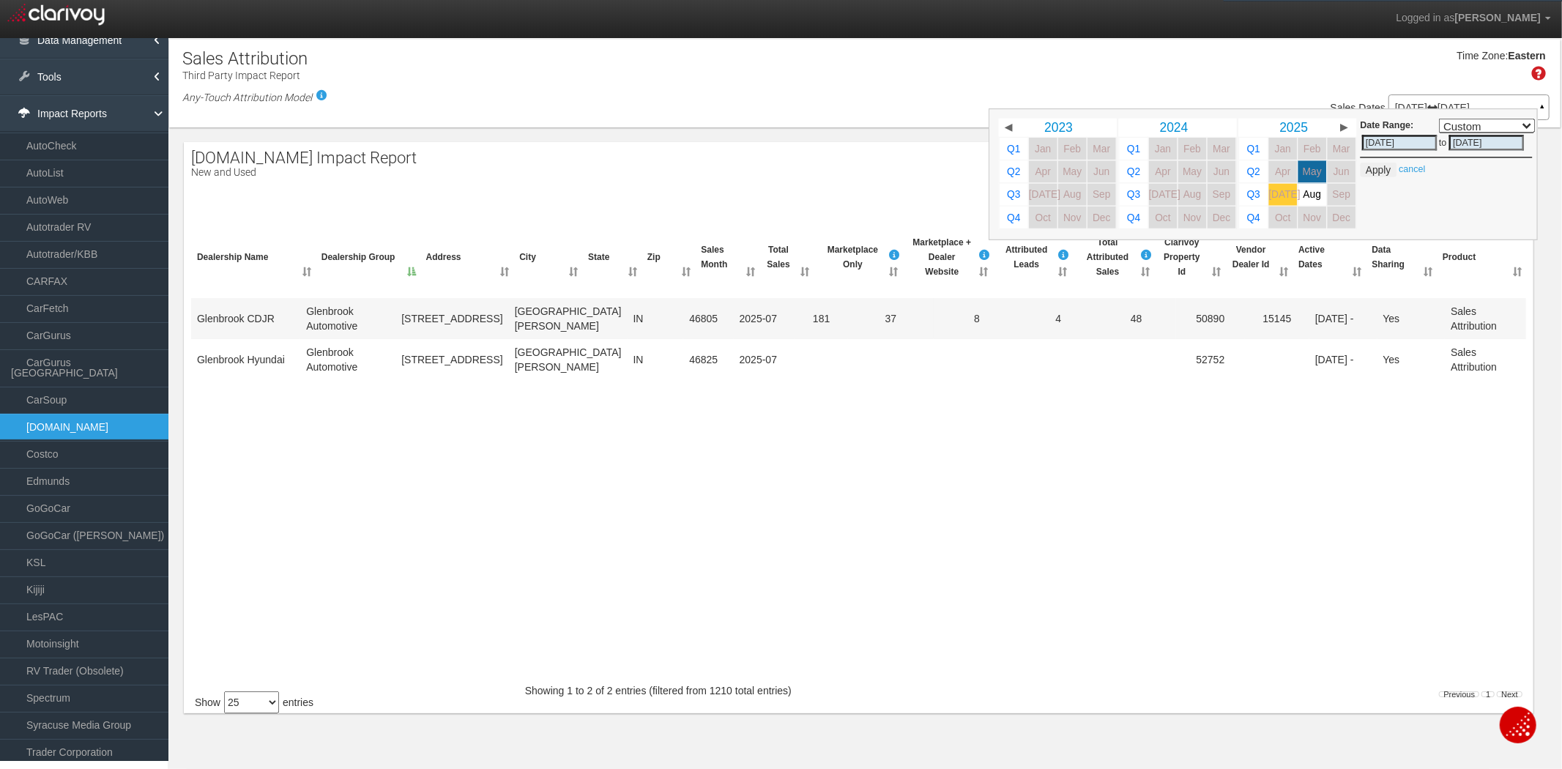
select select ","
type input "[DATE]"
click at [1388, 167] on button "Apply" at bounding box center [1378, 170] width 36 height 15
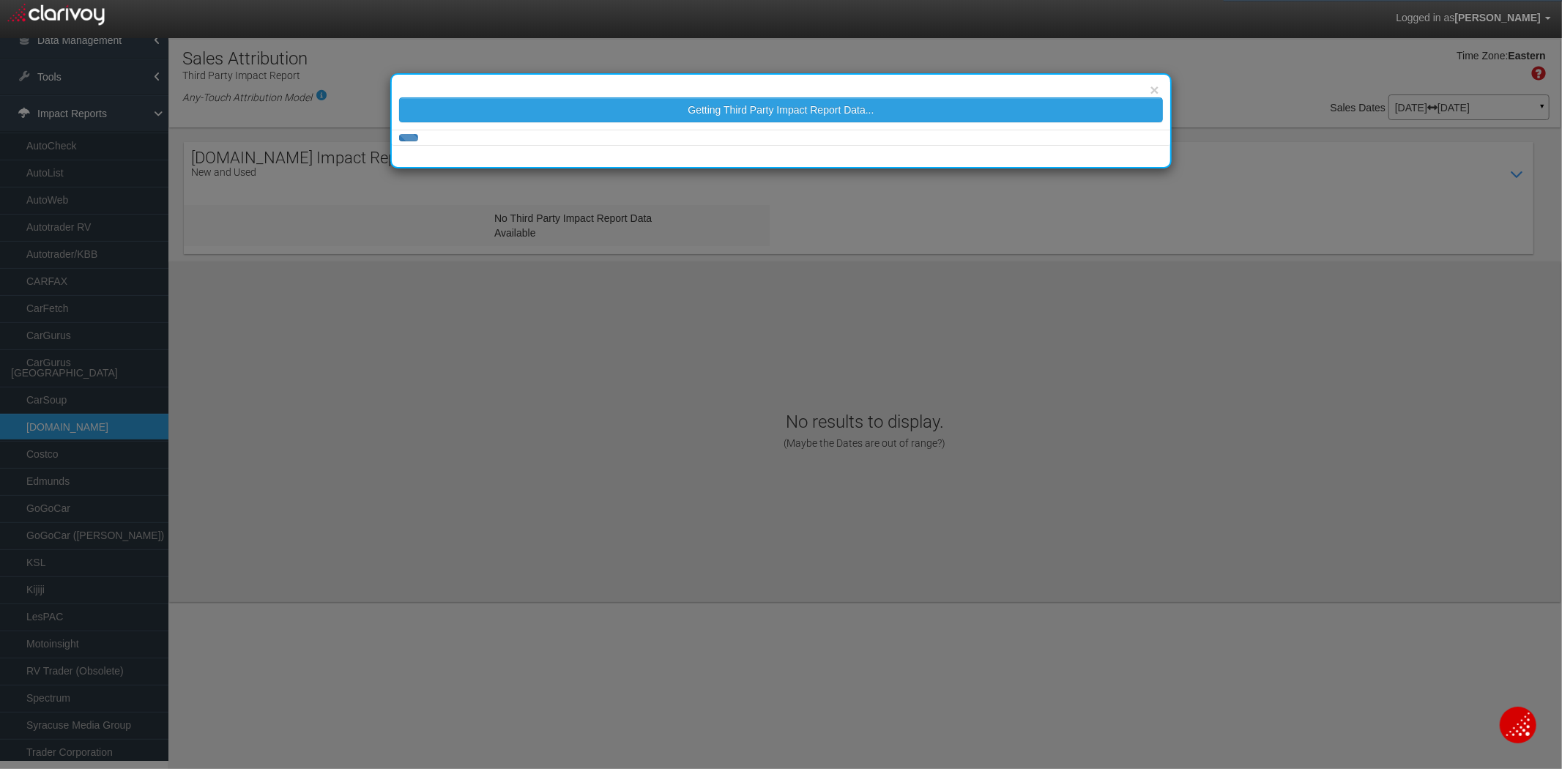
select select "25"
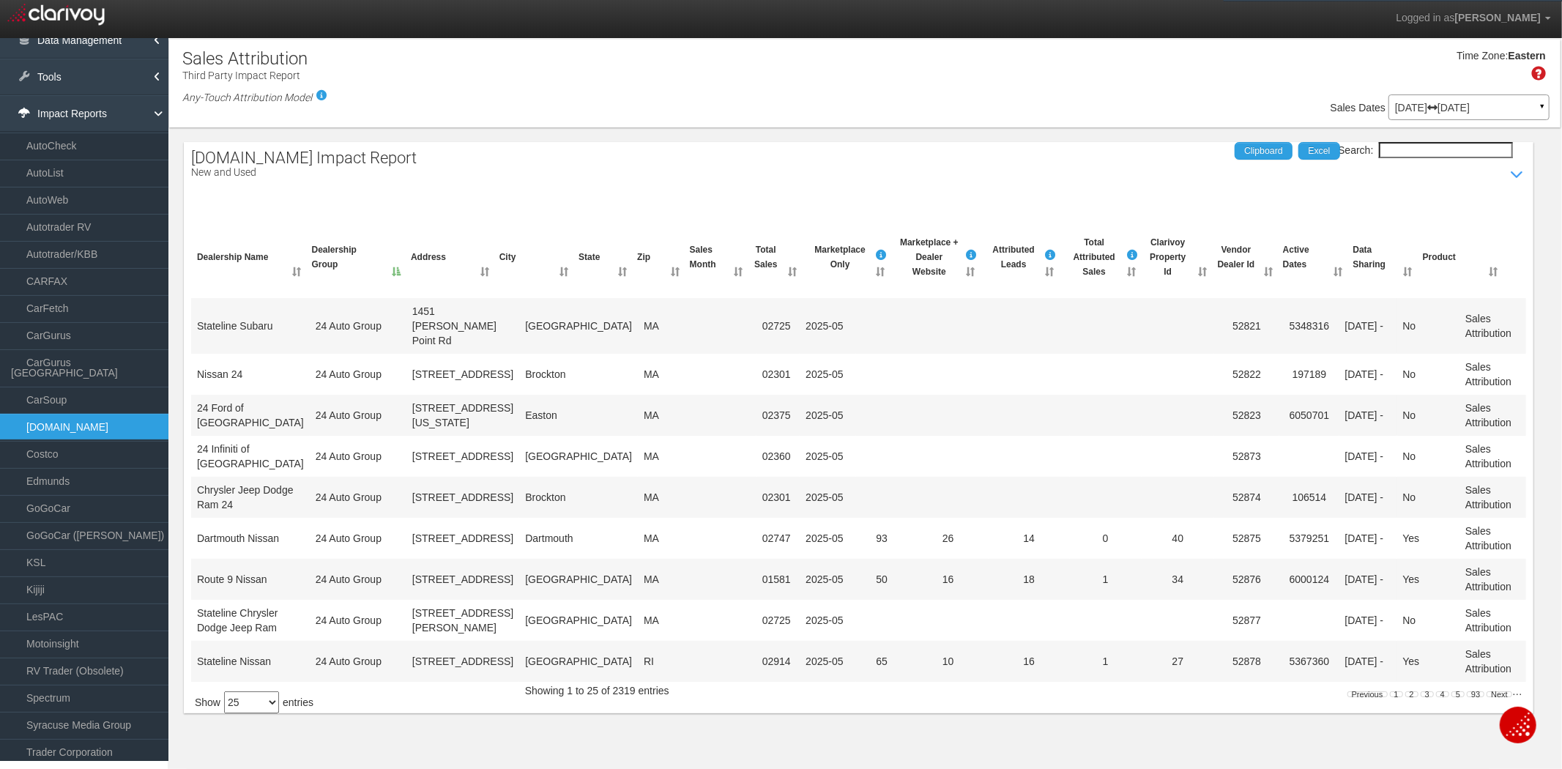
click at [1402, 149] on input "Search:" at bounding box center [1446, 150] width 134 height 16
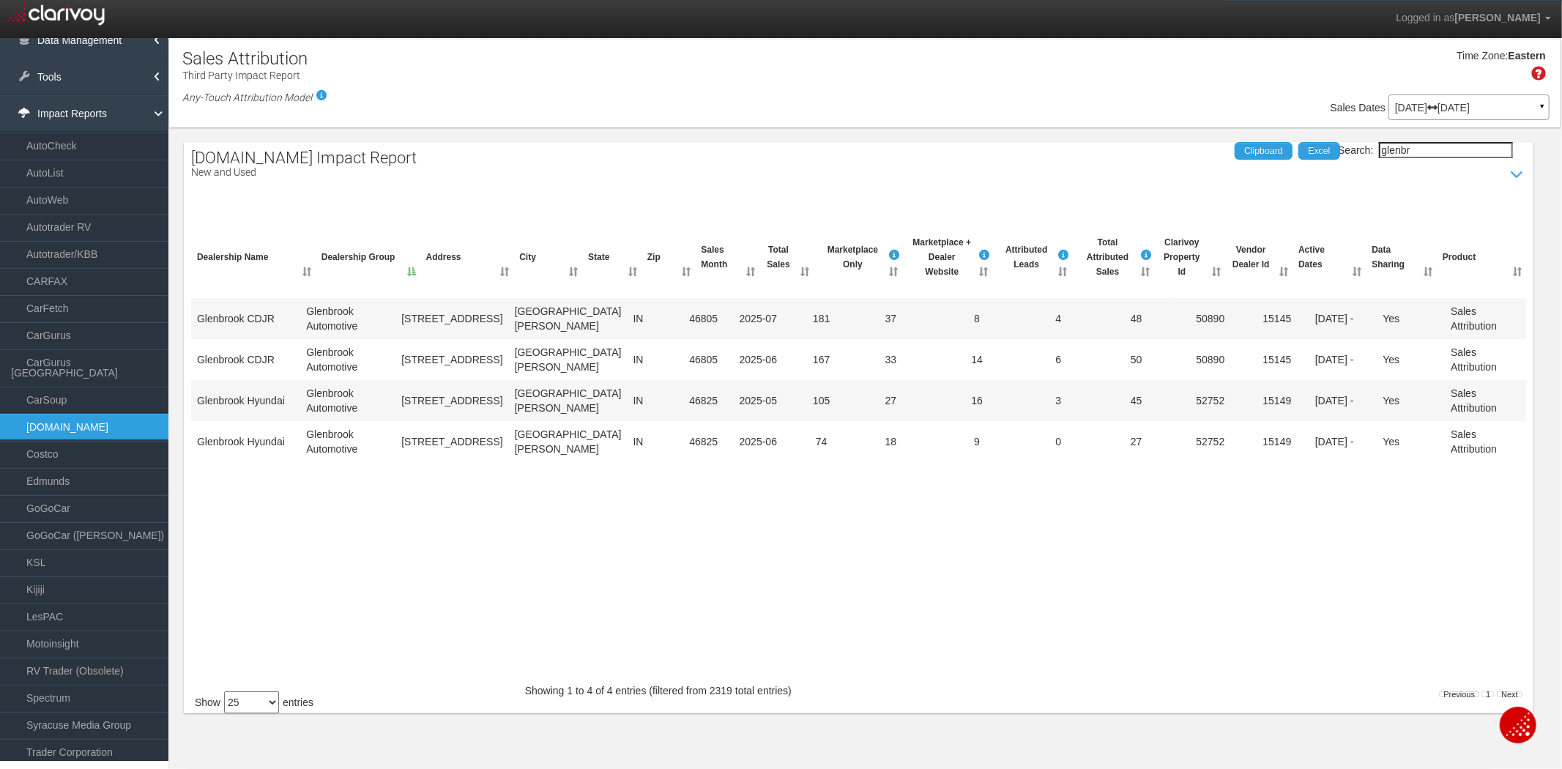
type input "glenbr"
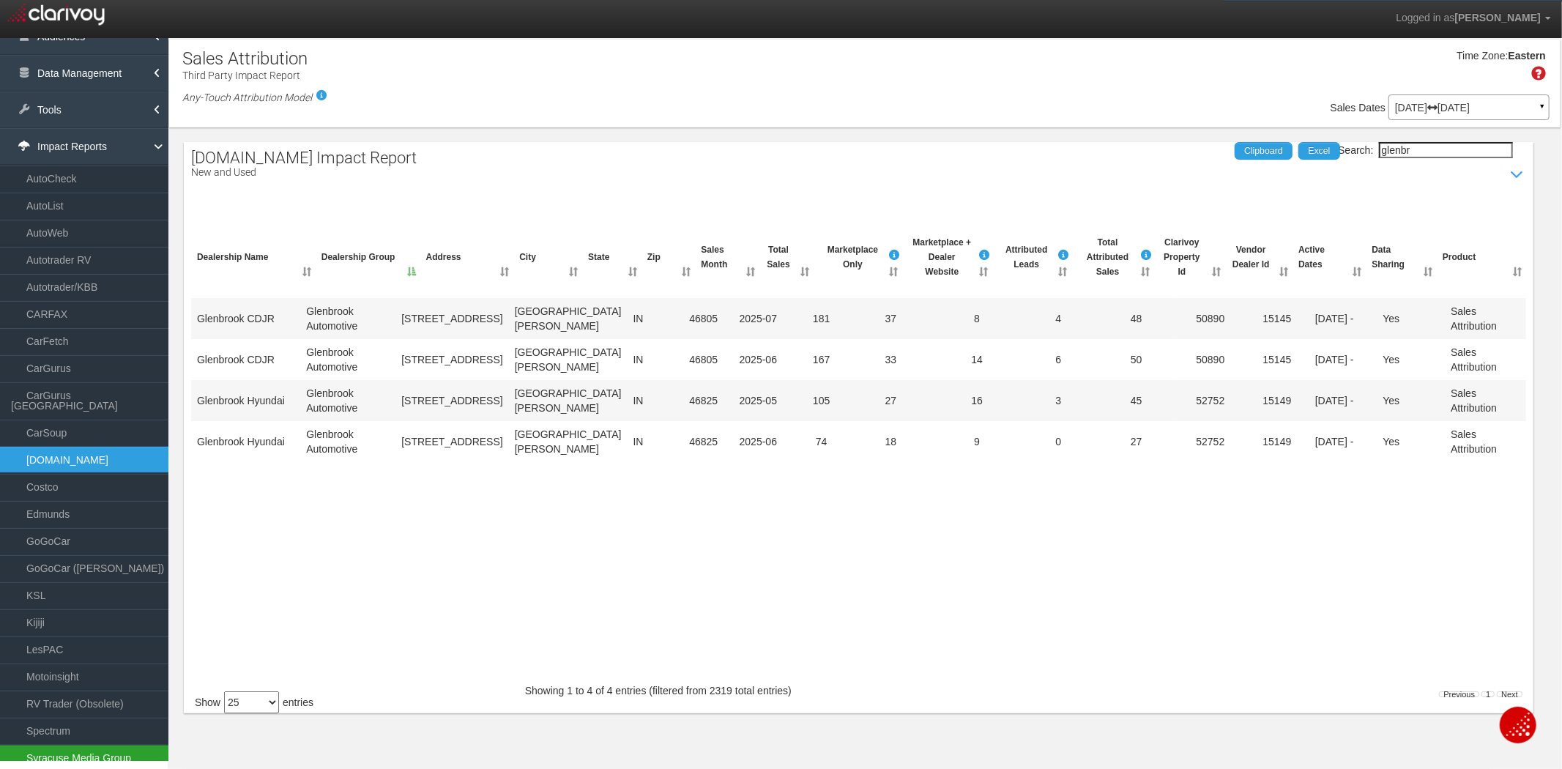
scroll to position [710, 0]
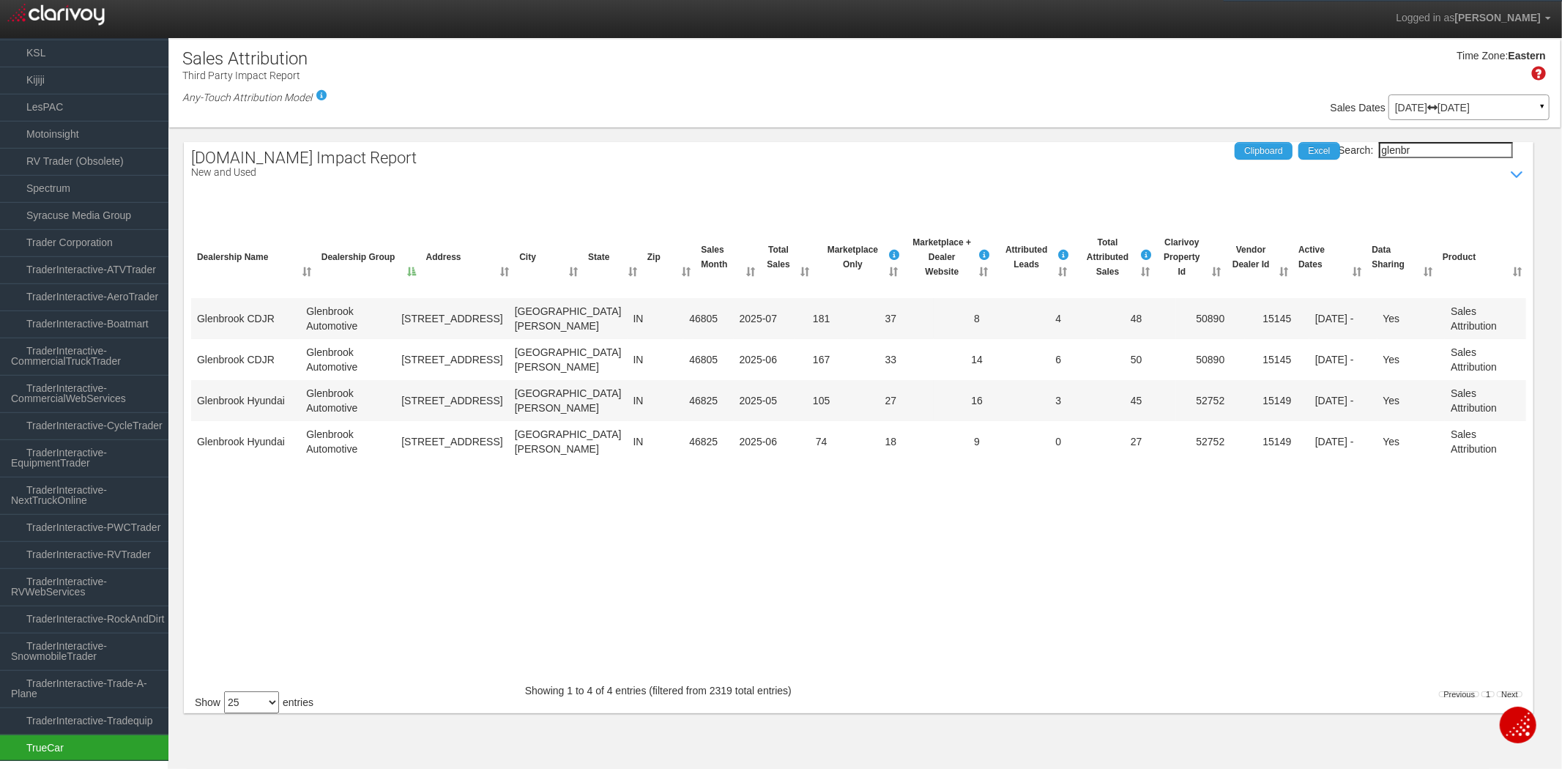
click at [48, 745] on link "TrueCar" at bounding box center [84, 747] width 168 height 26
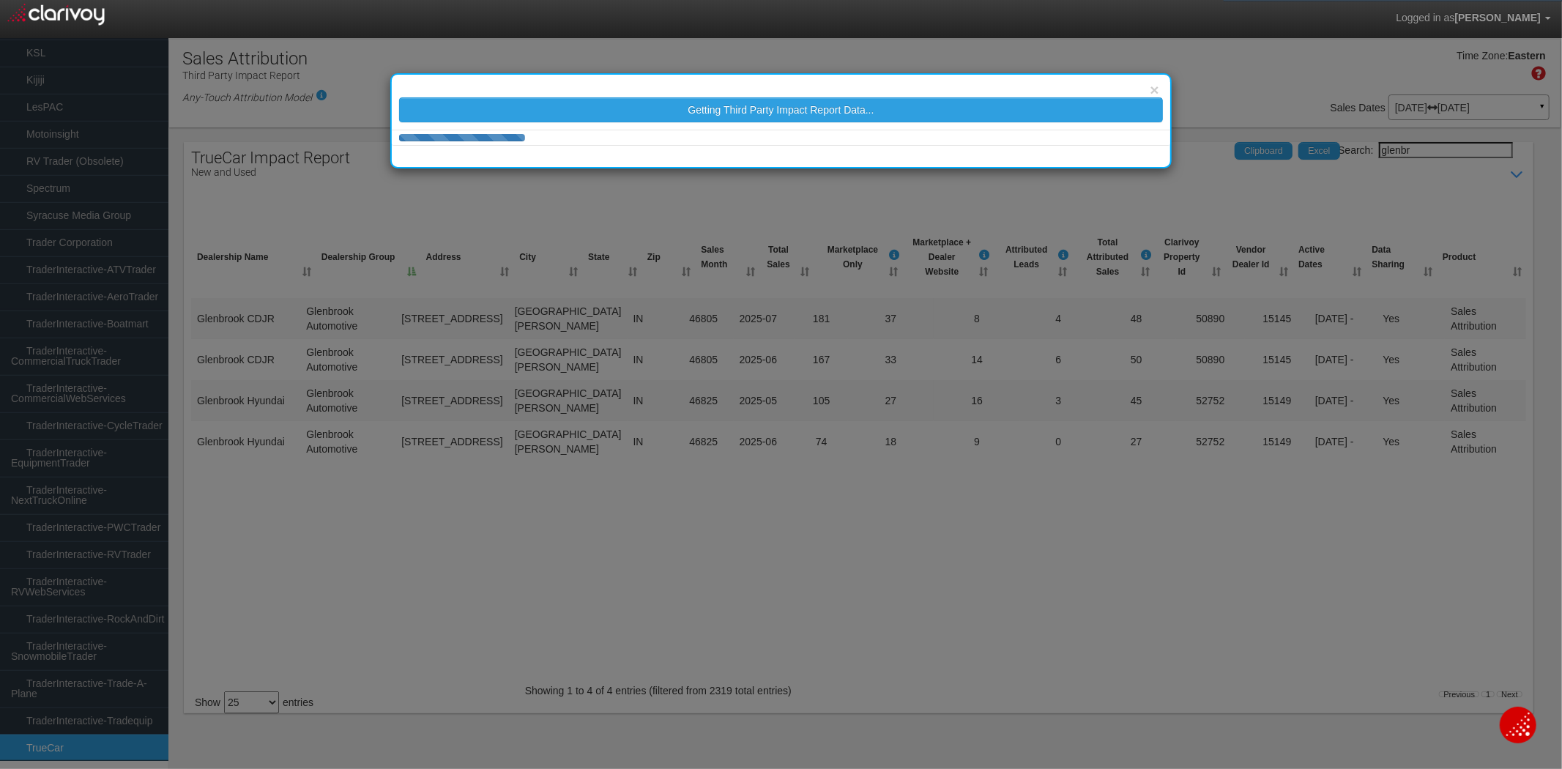
select select "25"
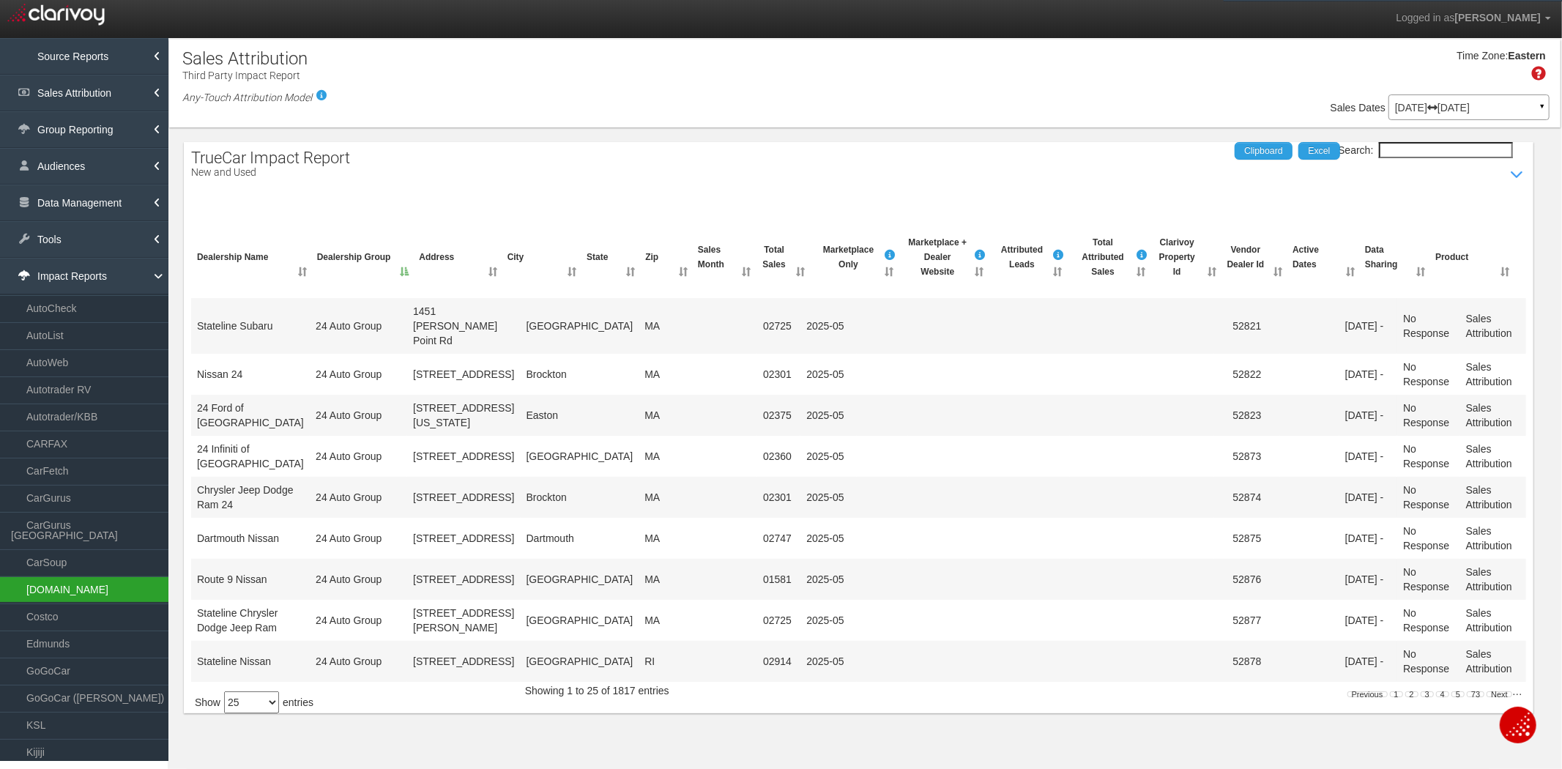
click at [75, 577] on link "[DOMAIN_NAME]" at bounding box center [84, 589] width 168 height 26
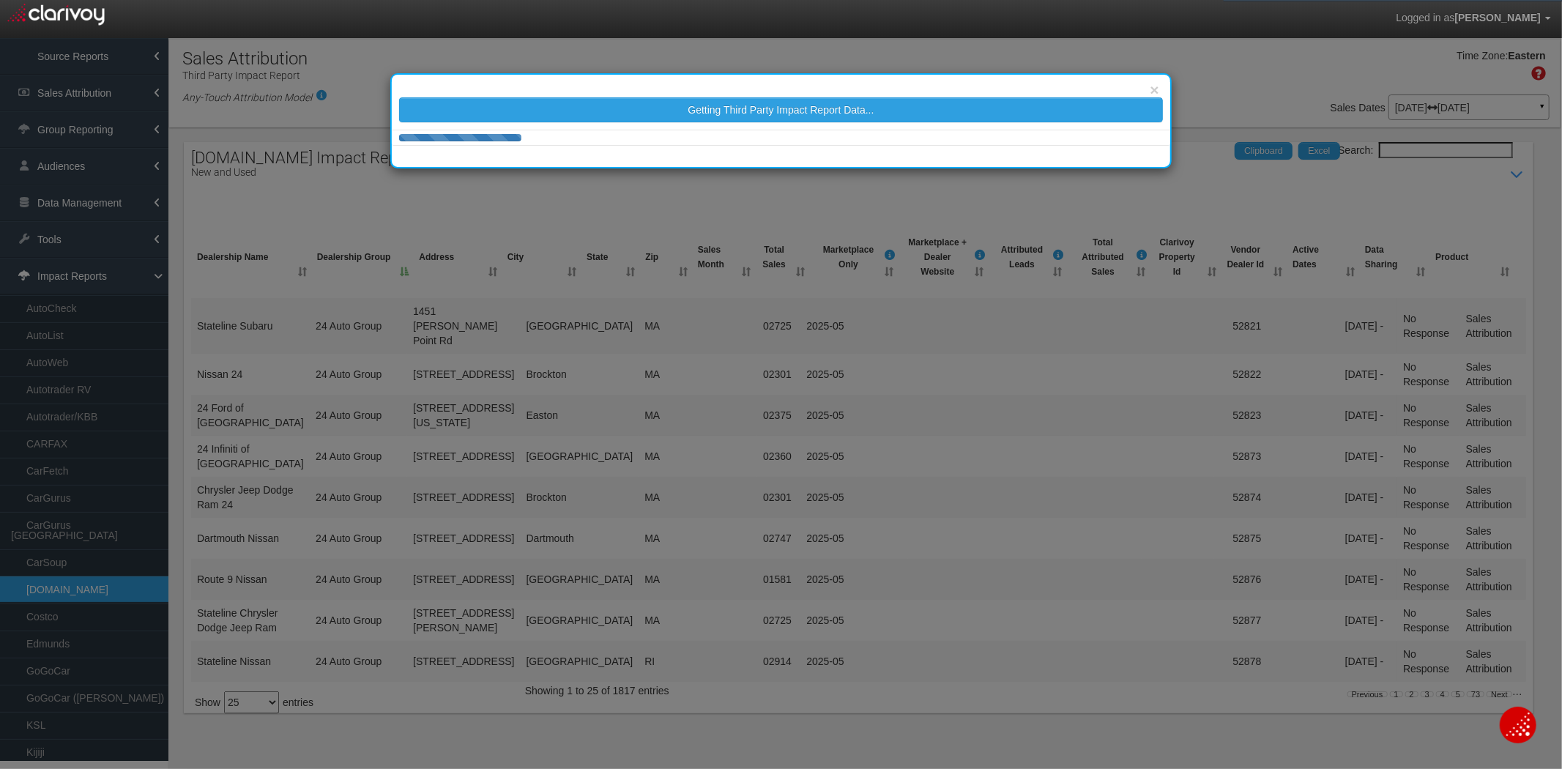
select select "25"
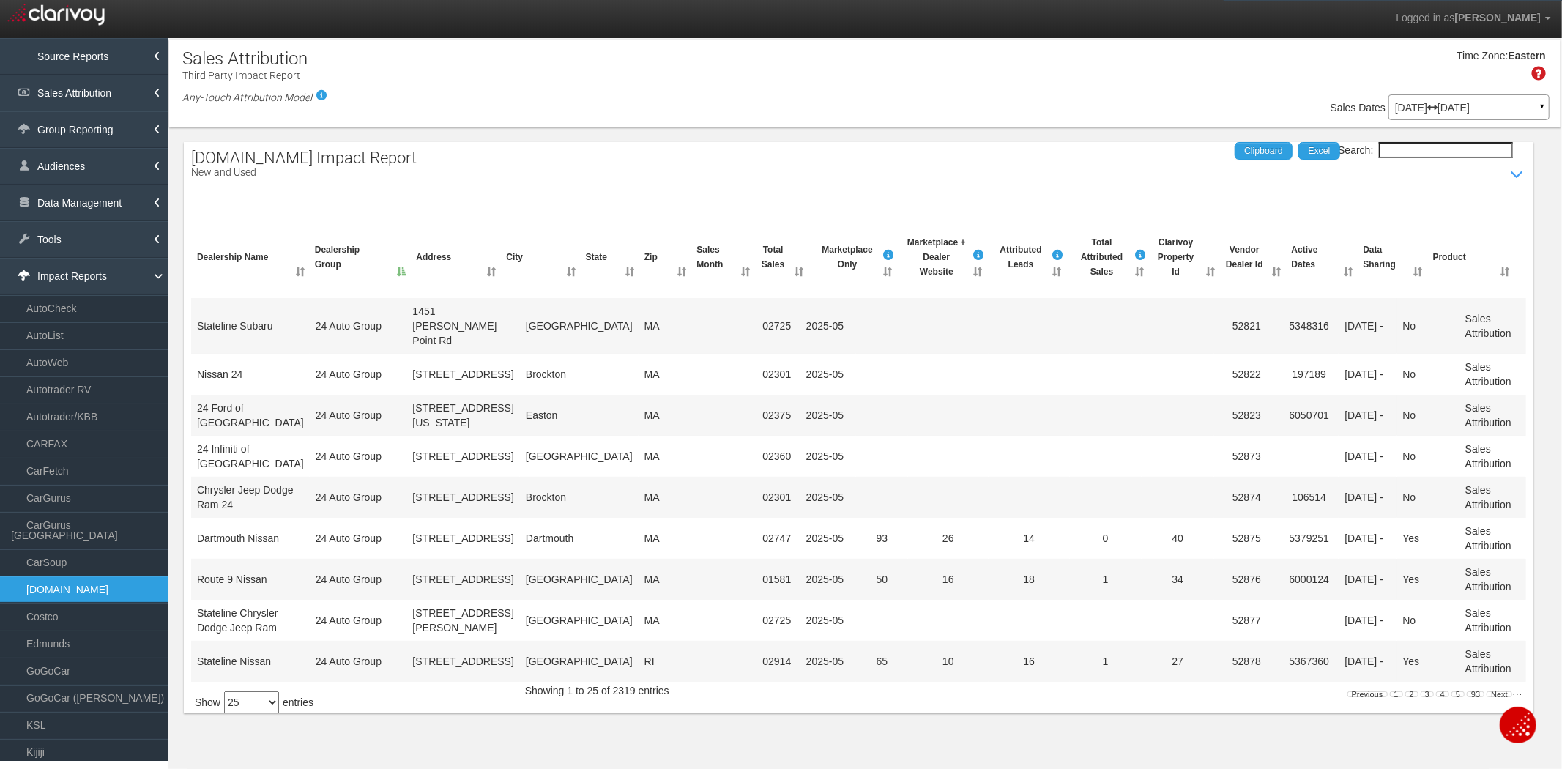
click at [1456, 143] on input "Search:" at bounding box center [1446, 150] width 134 height 16
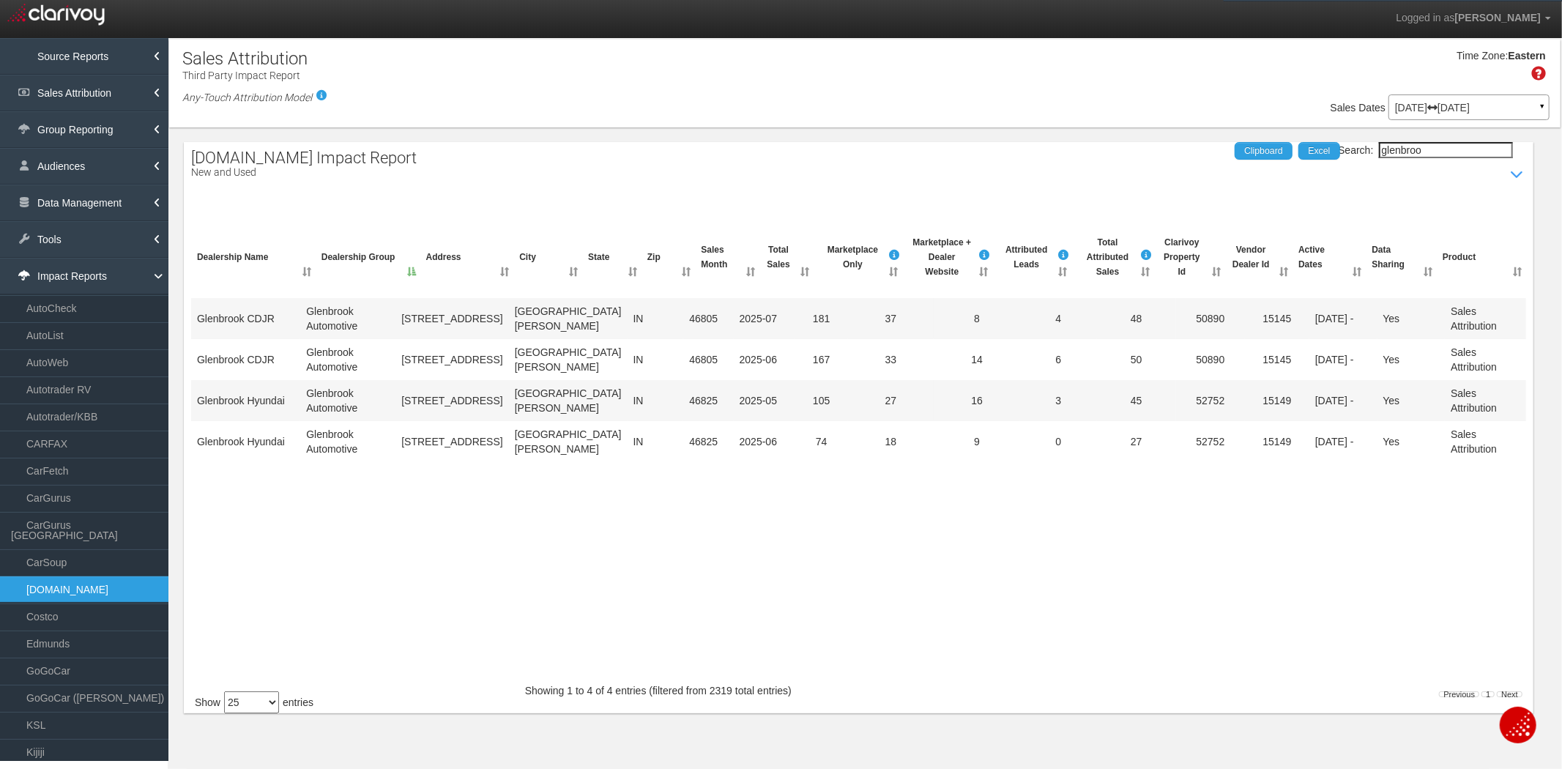
type input "glenbroo"
